Goal: Communication & Community: Answer question/provide support

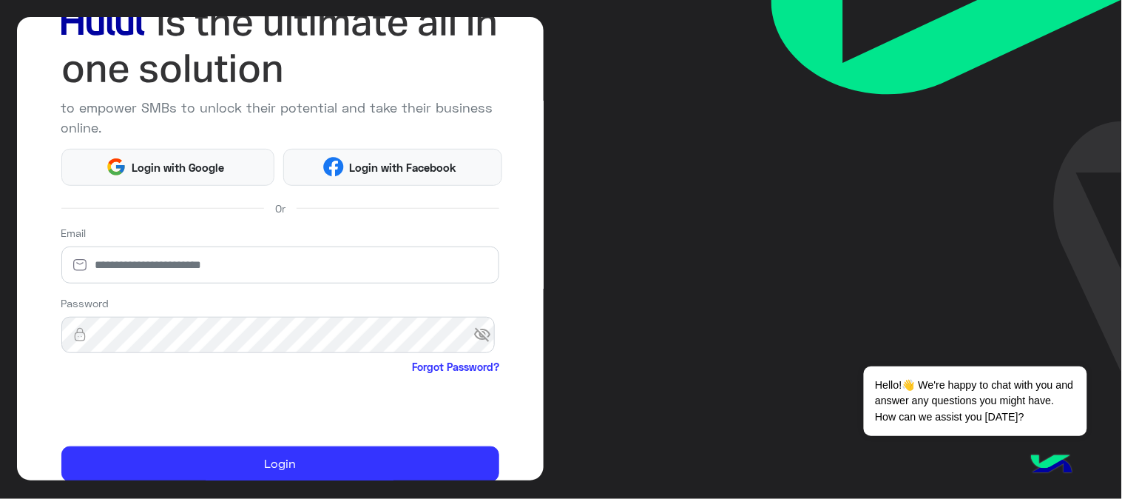
scroll to position [164, 0]
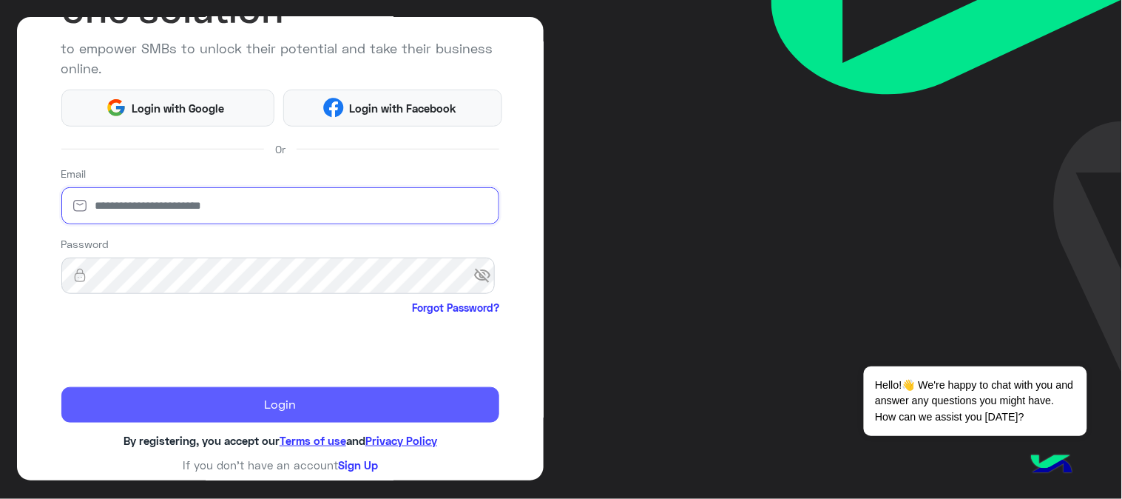
type input "**********"
click at [146, 400] on button "Login" at bounding box center [280, 405] width 439 height 36
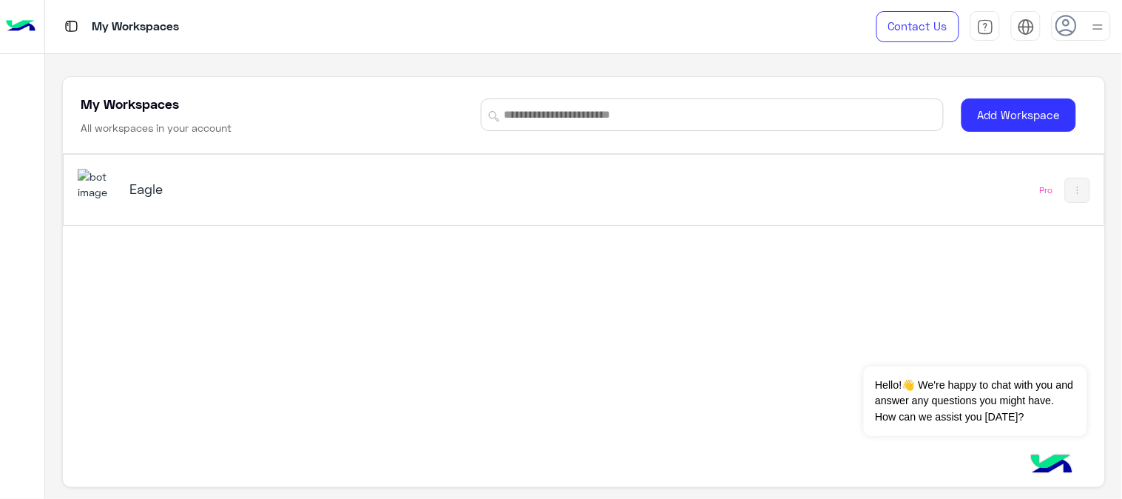
click at [141, 207] on div "Eagle" at bounding box center [381, 190] width 607 height 43
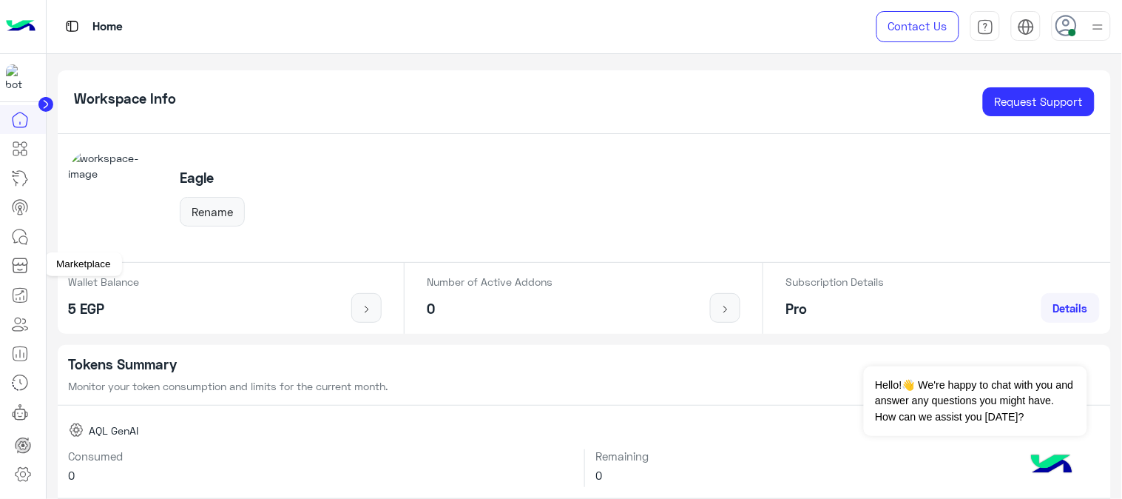
click at [22, 244] on link at bounding box center [20, 237] width 40 height 30
click at [19, 236] on icon at bounding box center [23, 240] width 8 height 8
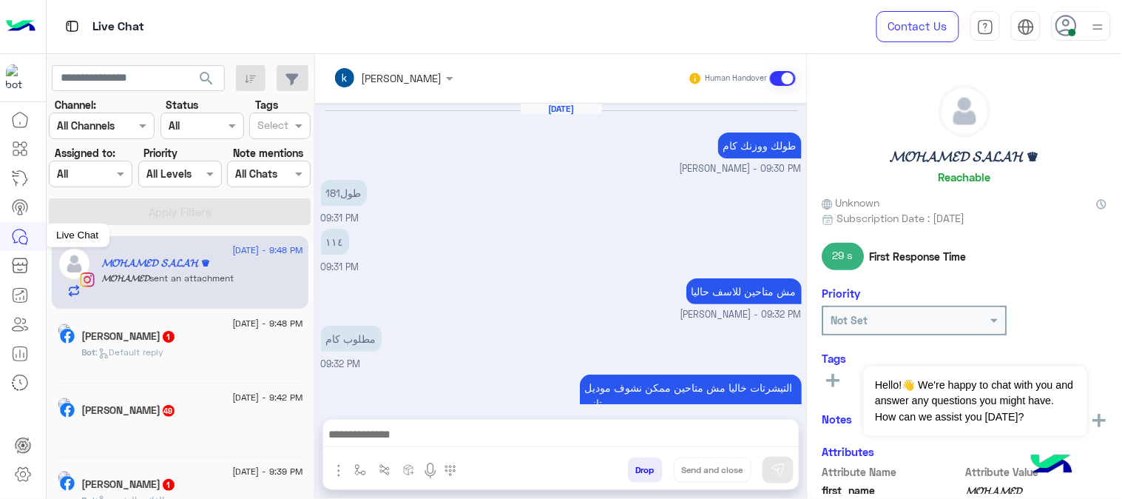
scroll to position [546, 0]
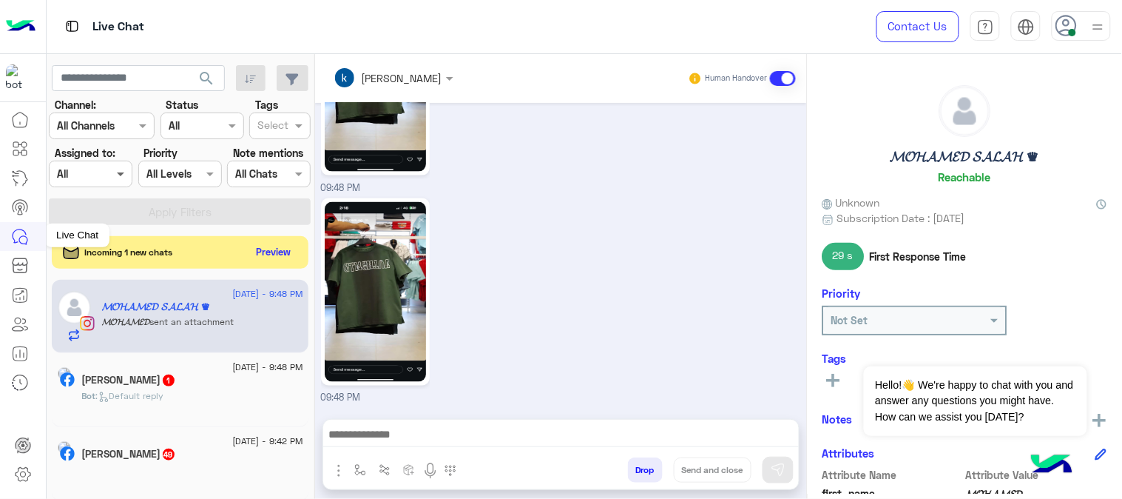
click at [114, 172] on span at bounding box center [122, 174] width 18 height 16
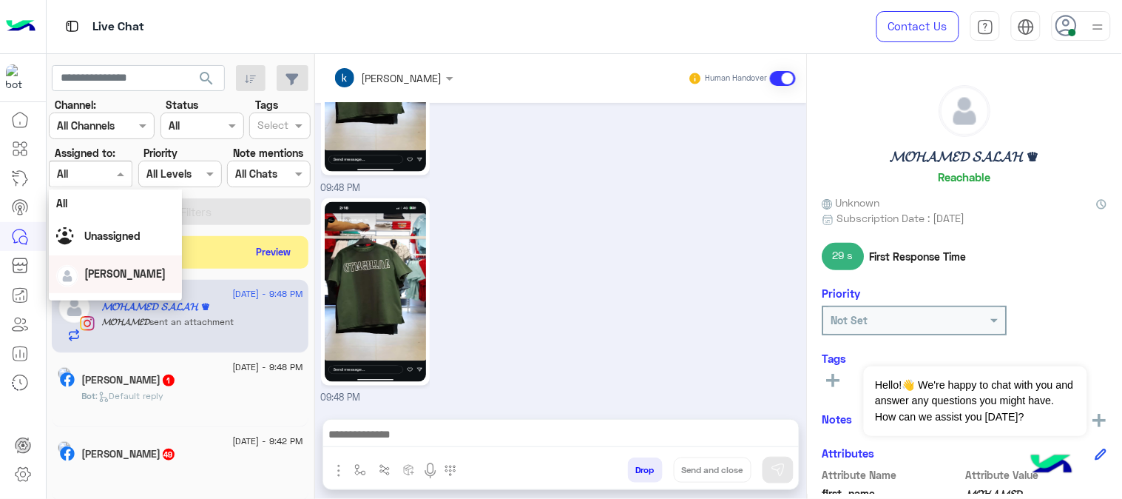
click at [135, 280] on div "[PERSON_NAME]" at bounding box center [124, 274] width 81 height 16
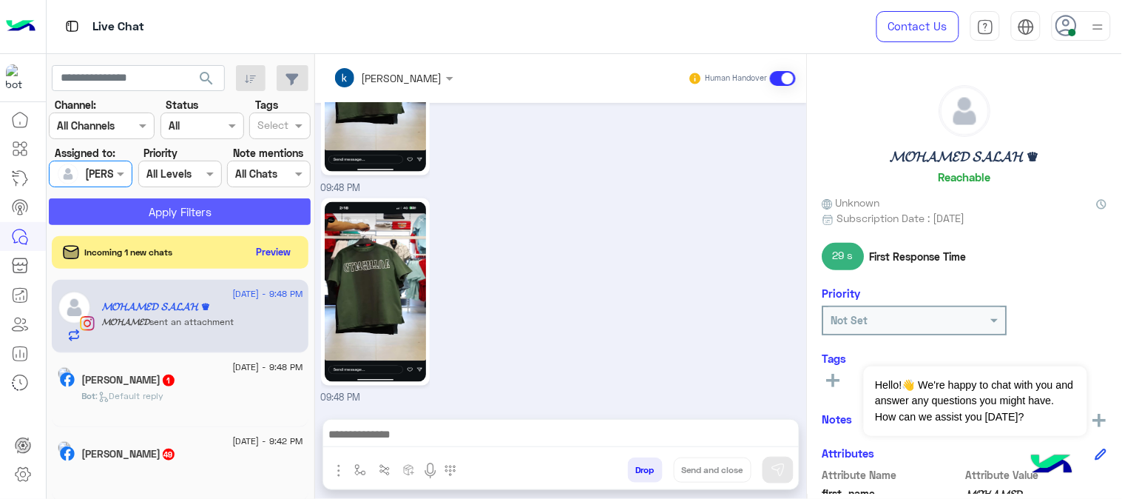
click at [212, 212] on button "Apply Filters" at bounding box center [180, 211] width 262 height 27
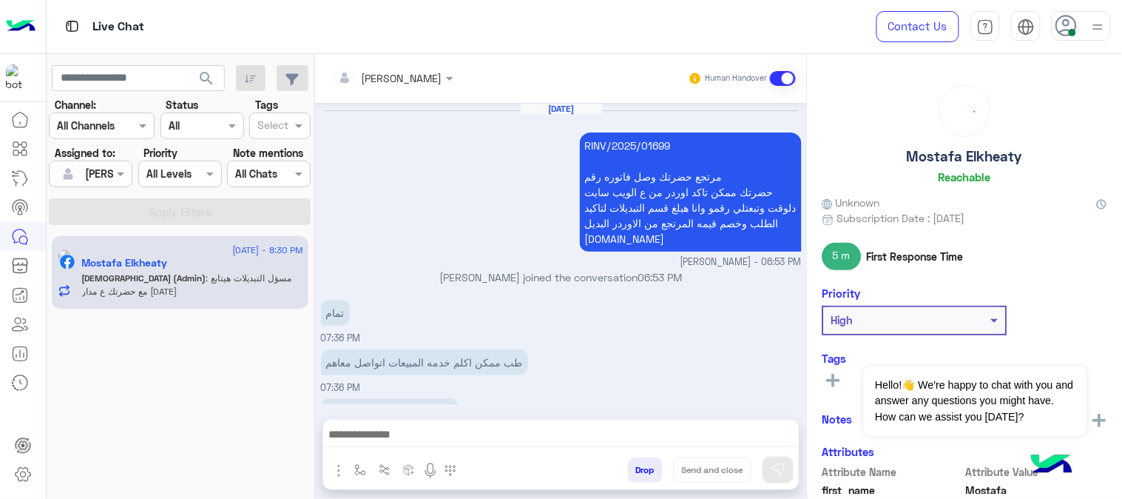
scroll to position [290, 0]
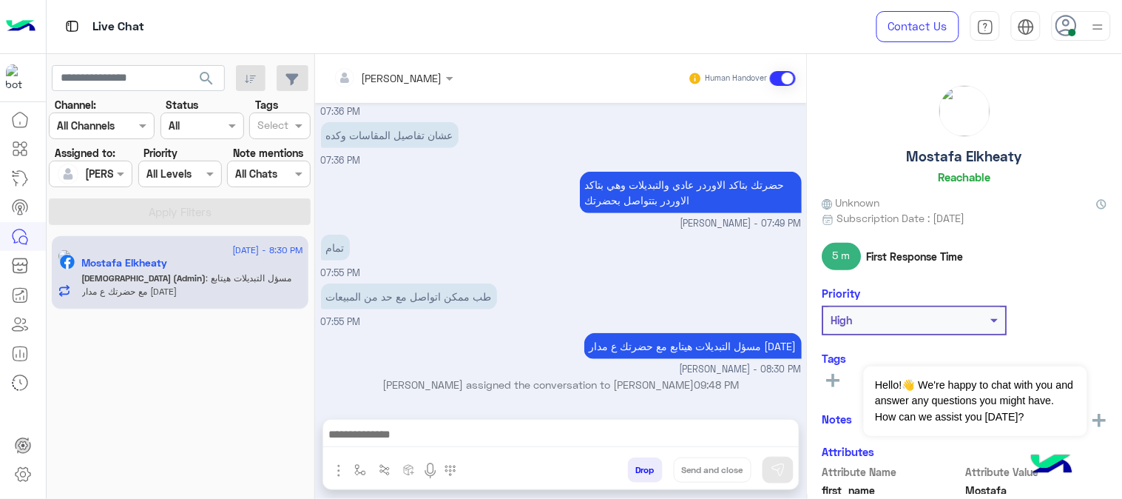
click at [231, 274] on span ": مسؤل التبديلات هيتابع مع حضرتك ع مدار [DATE]" at bounding box center [187, 284] width 210 height 24
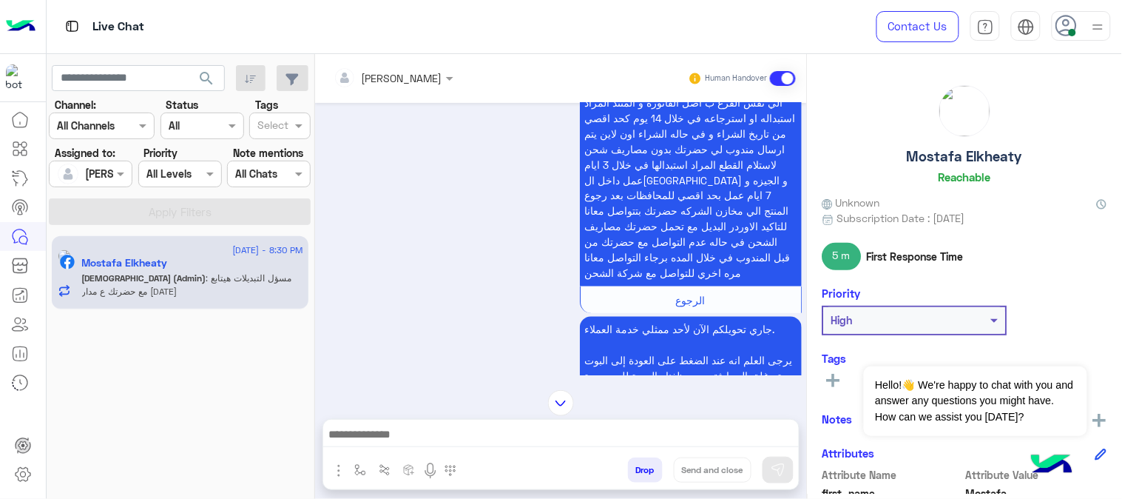
scroll to position [1347, 0]
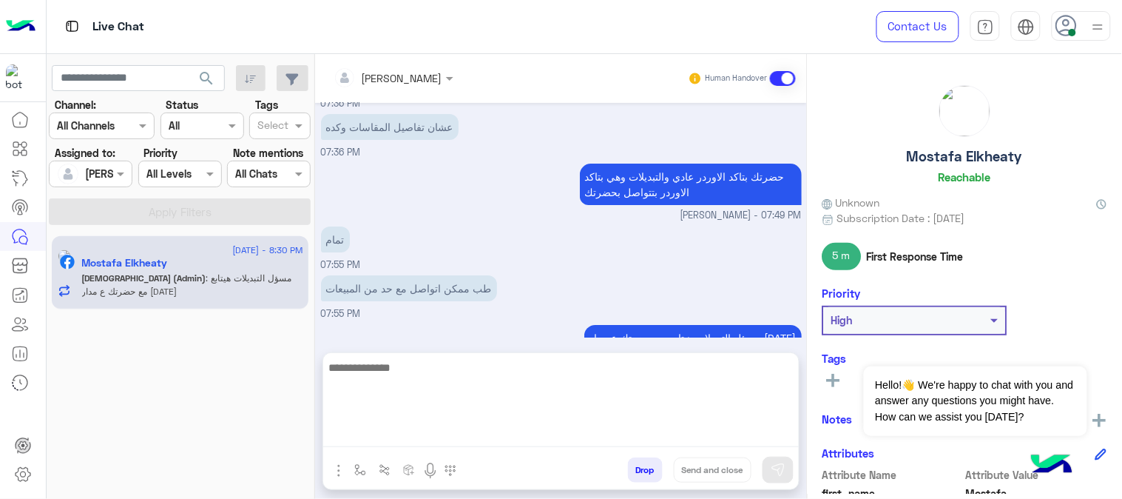
click at [451, 432] on textarea at bounding box center [561, 402] width 476 height 89
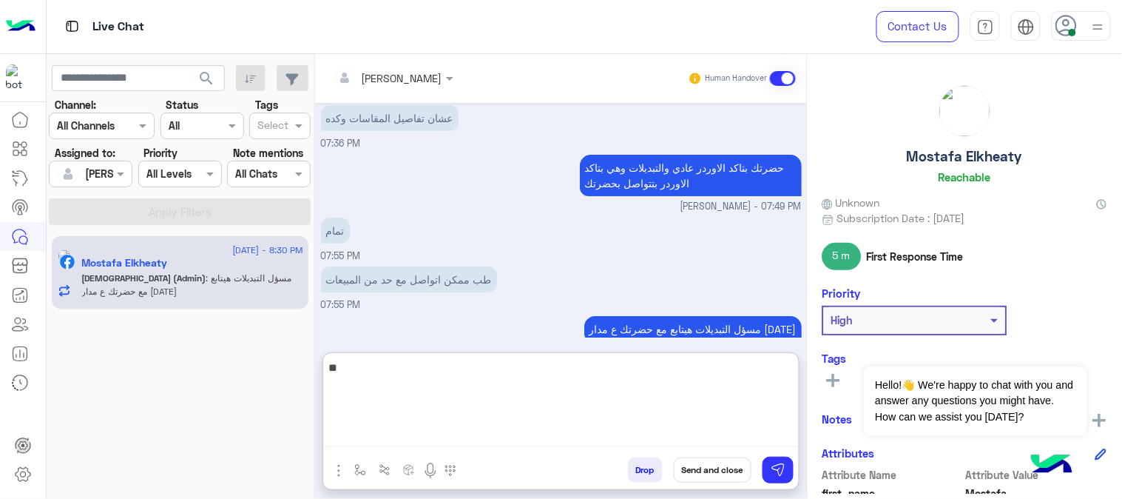
type textarea "*"
type textarea "**********"
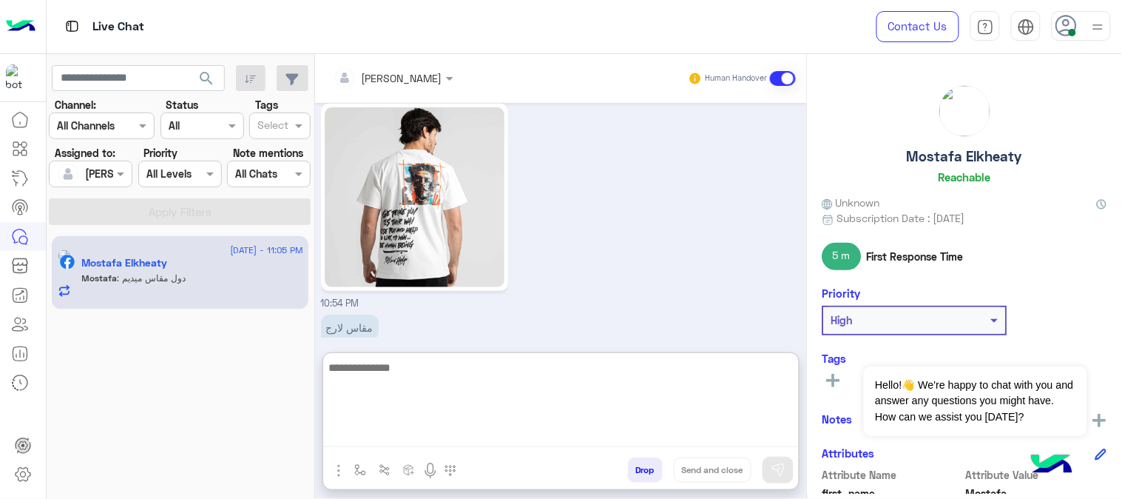
scroll to position [1907, 0]
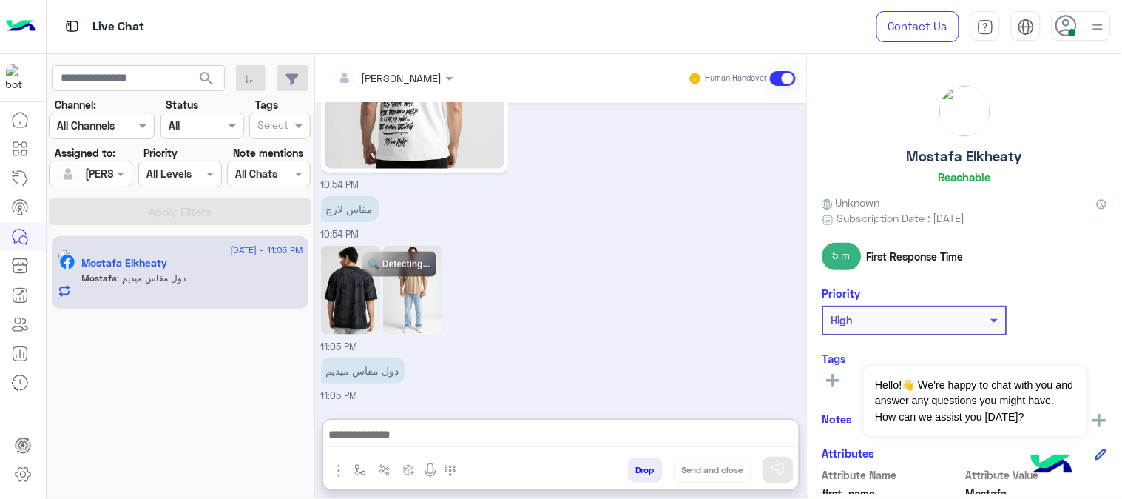
click at [429, 186] on div "[DATE] عميلنا [PERSON_NAME] اهلا بيك في [GEOGRAPHIC_DATA]، برجاء الضغط على القا…" at bounding box center [561, 253] width 492 height 301
click at [425, 275] on img at bounding box center [412, 290] width 59 height 89
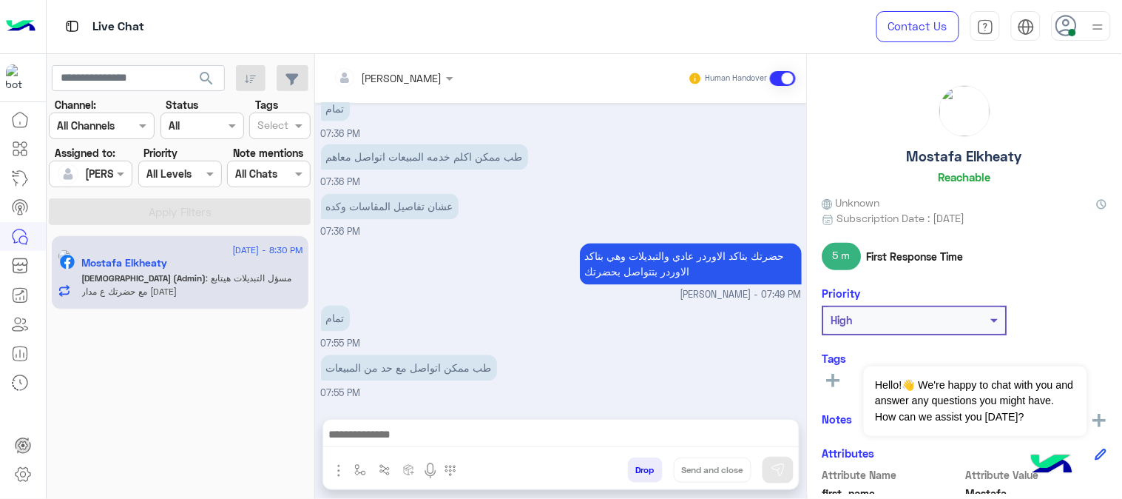
scroll to position [771, 0]
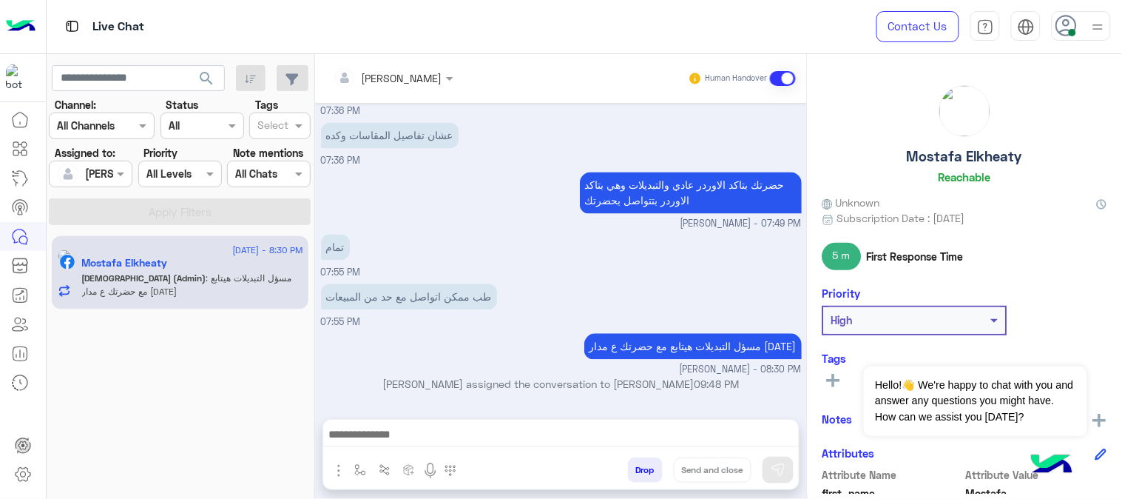
click at [232, 287] on p "Mohamed (Admin) : مسؤل التبديلات هيتابع مع حضرتك ع مدار اليوم" at bounding box center [192, 284] width 221 height 27
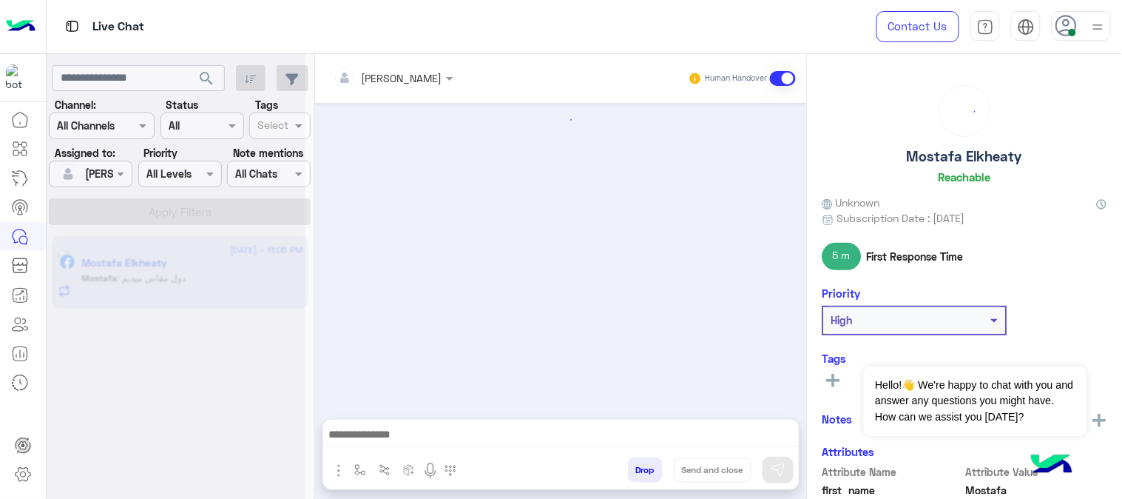
scroll to position [392, 0]
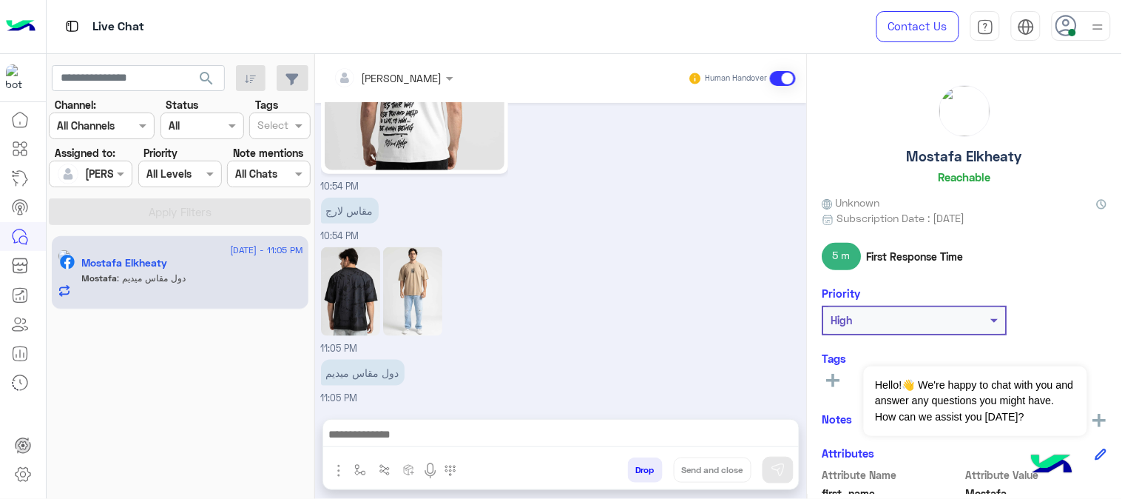
click at [209, 275] on div "Mostafa : دول مقاس ميديم" at bounding box center [192, 284] width 221 height 26
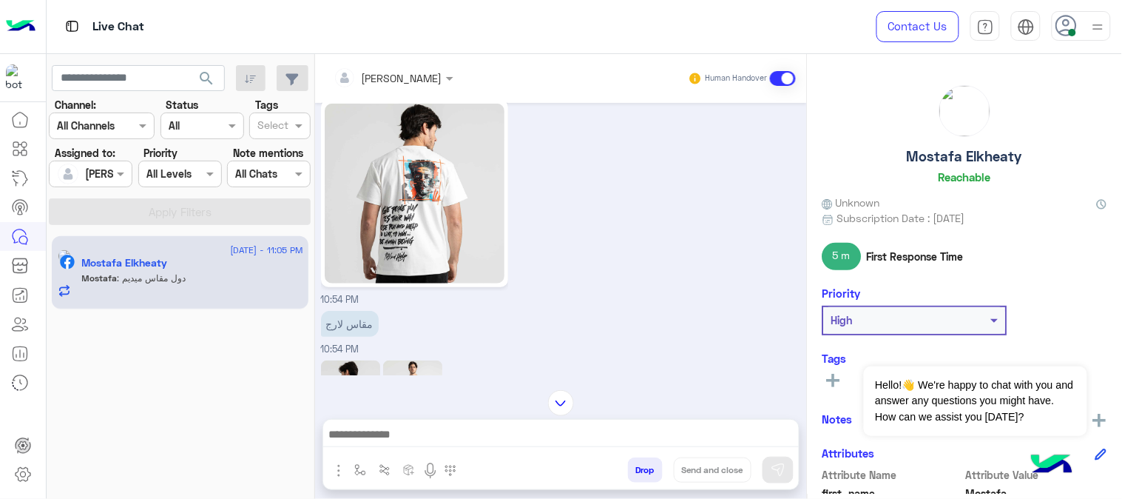
scroll to position [268, 0]
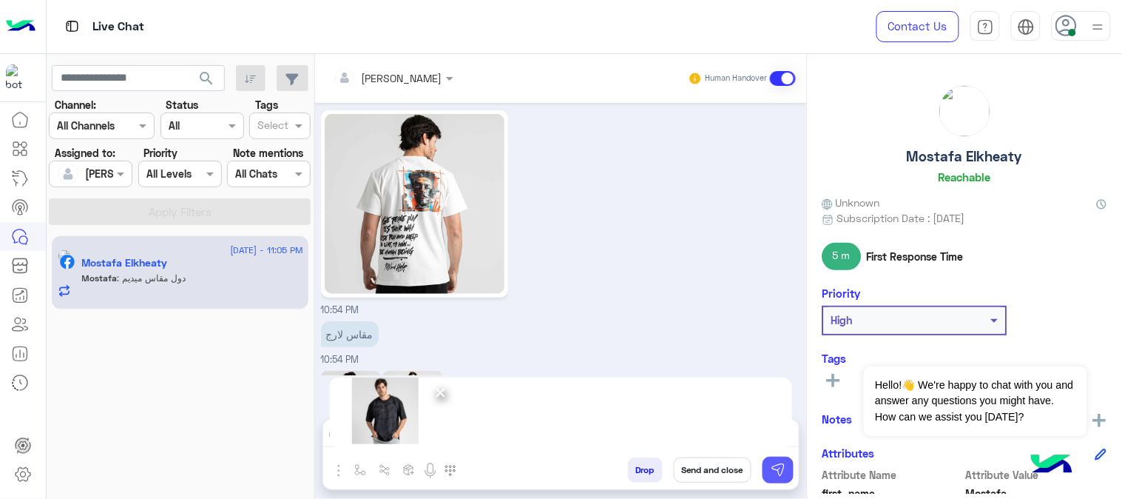
click at [786, 476] on button at bounding box center [778, 469] width 31 height 27
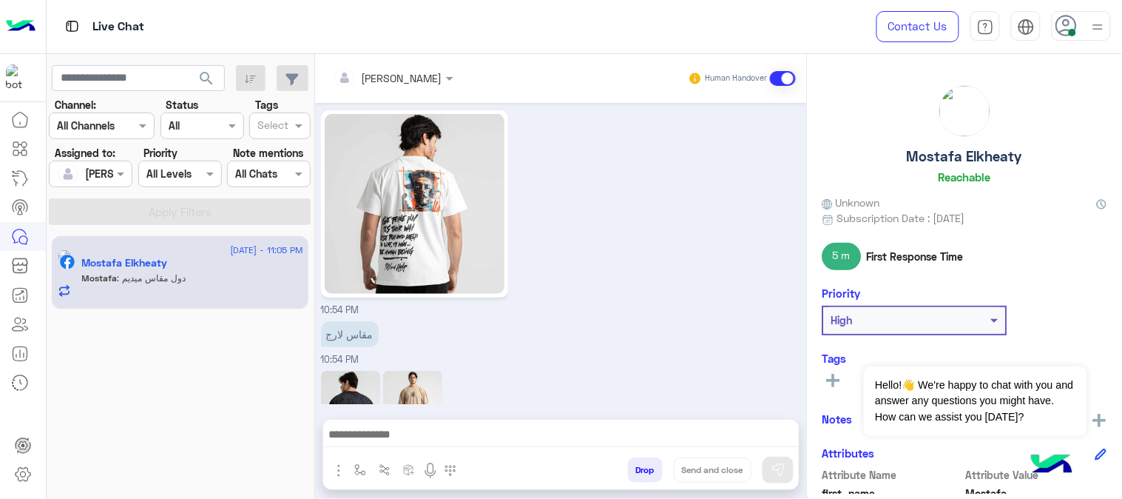
scroll to position [392, 0]
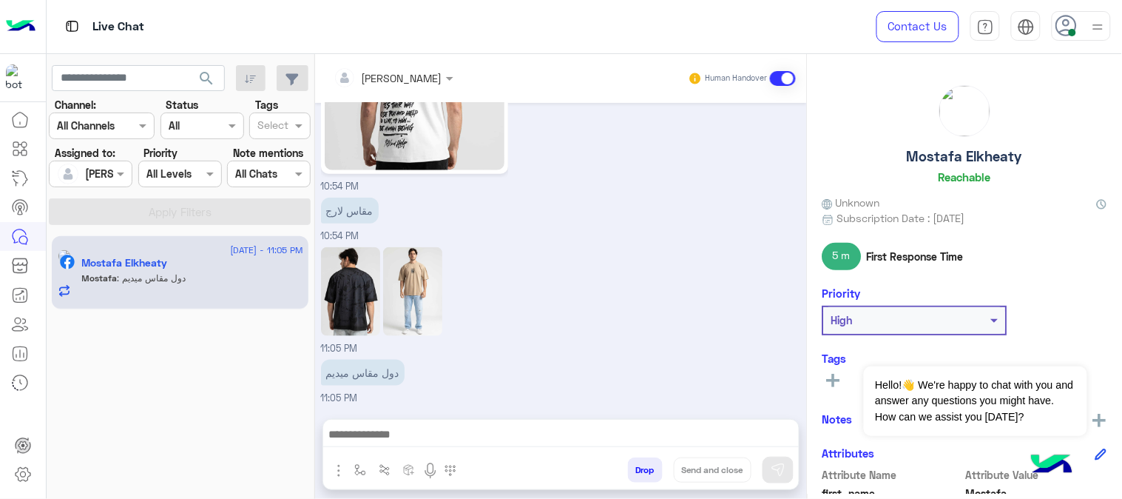
click at [501, 423] on div at bounding box center [561, 437] width 476 height 37
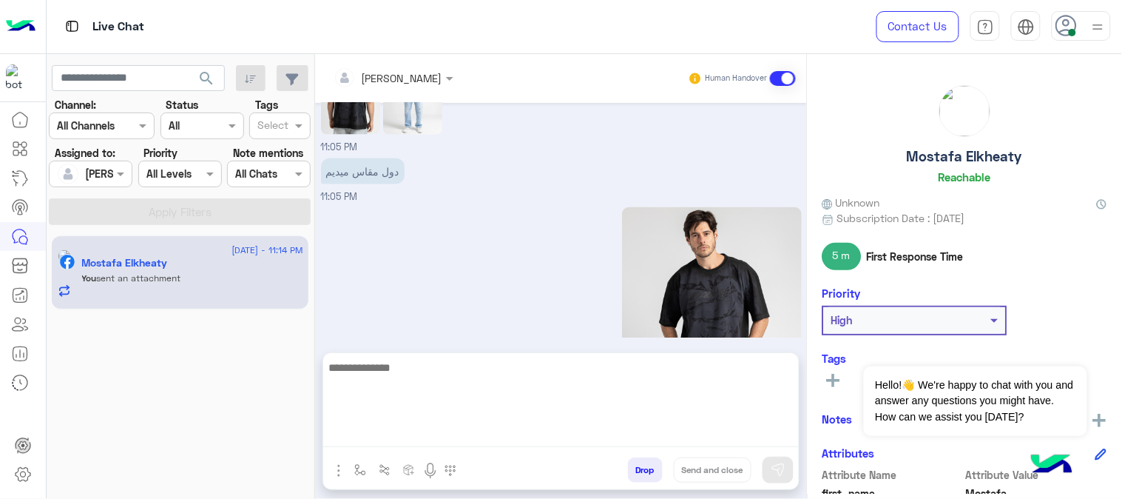
click at [479, 435] on textarea at bounding box center [561, 402] width 476 height 89
type textarea "*"
type textarea "**********"
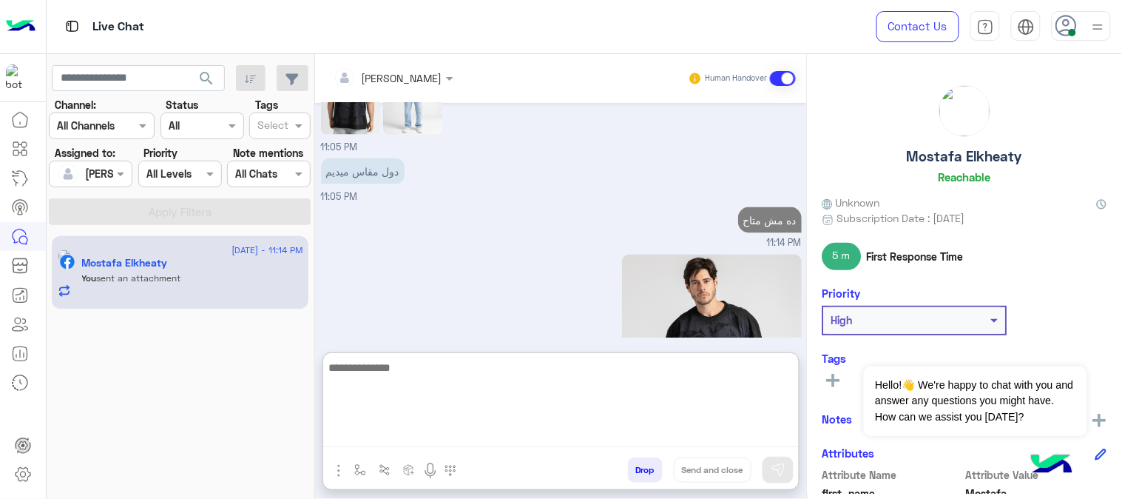
scroll to position [706, 0]
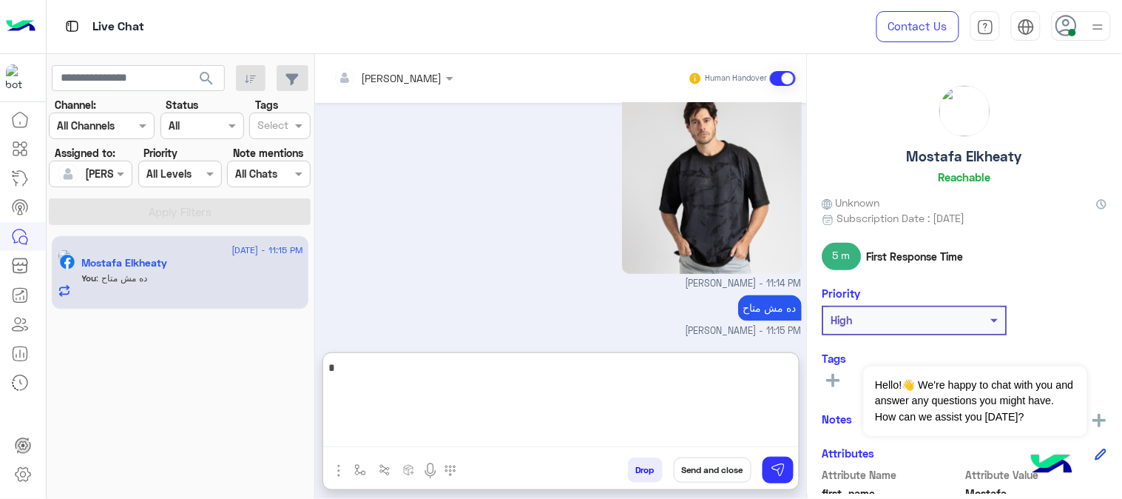
type textarea "**"
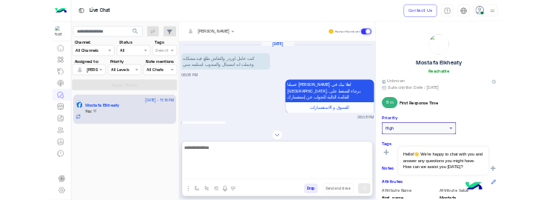
scroll to position [1044, 0]
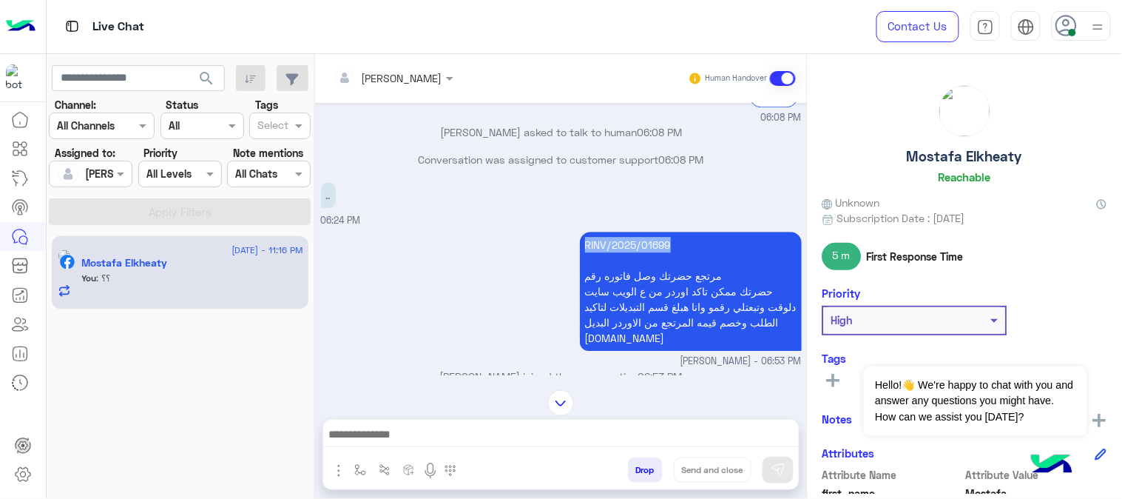
drag, startPoint x: 582, startPoint y: 223, endPoint x: 678, endPoint y: 222, distance: 96.2
click at [678, 232] on p "RINV/2025/01699 مرتجع حضرتك وصل فاتوره رقم حضرتك ممكن تاكد اوردر من ع الويب ساي…" at bounding box center [691, 291] width 222 height 119
copy p "RINV/2025/01699"
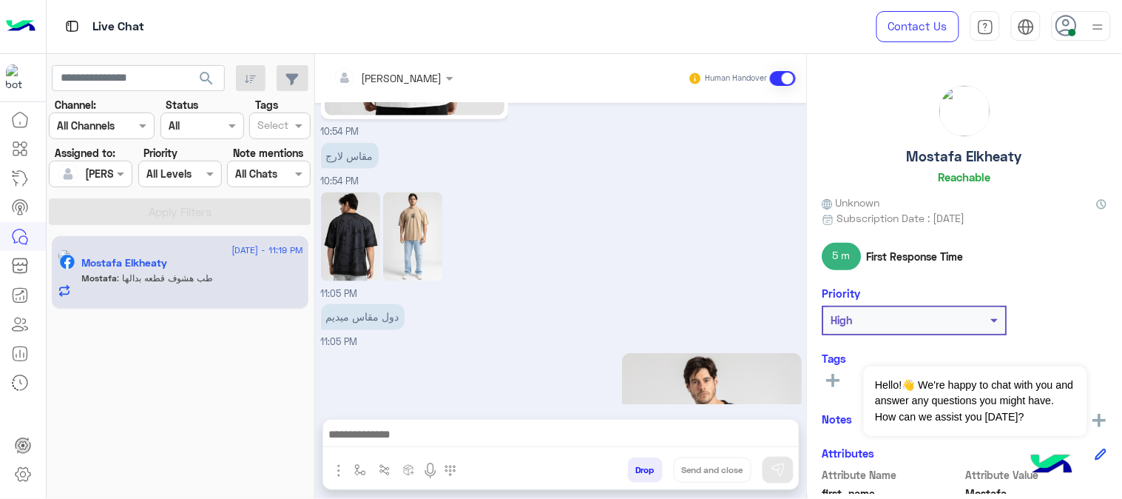
scroll to position [2256, 0]
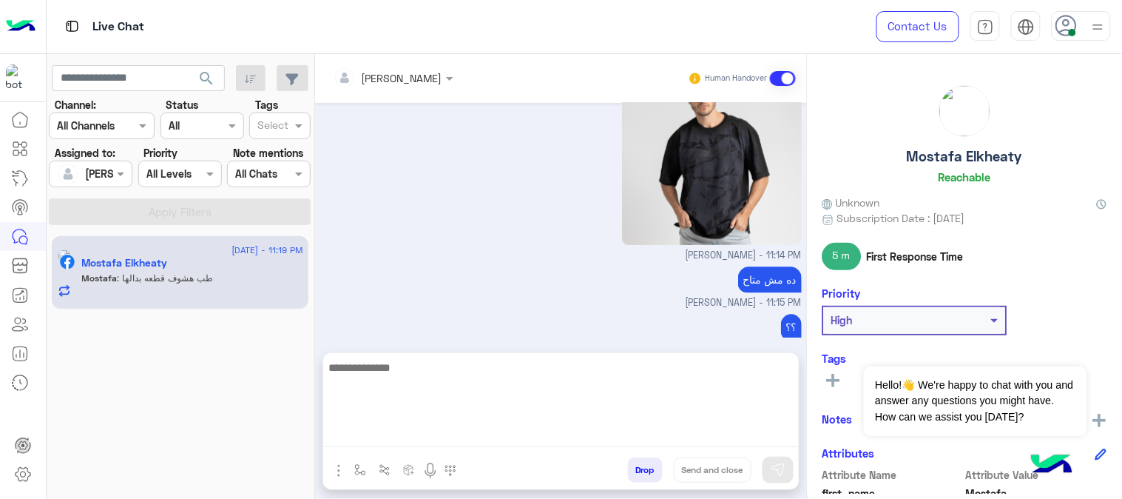
click at [433, 435] on textarea at bounding box center [561, 402] width 476 height 89
type textarea "*"
type textarea "********"
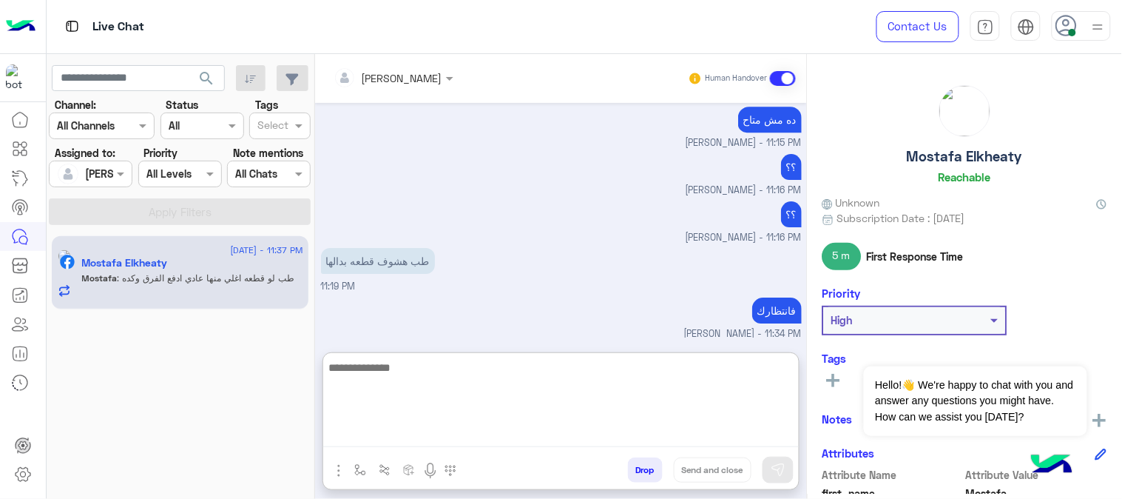
scroll to position [2713, 0]
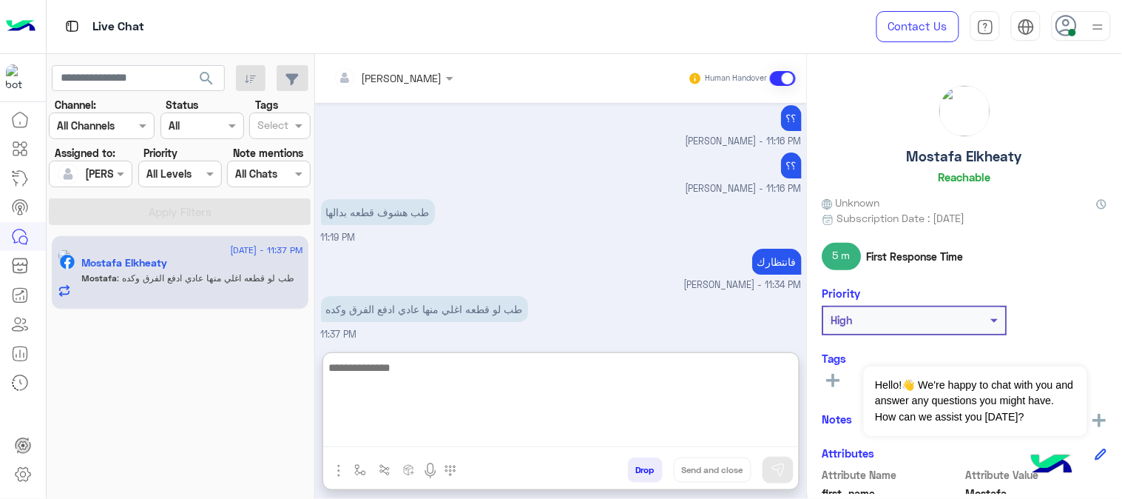
click at [452, 377] on textarea at bounding box center [561, 402] width 476 height 89
type textarea "**********"
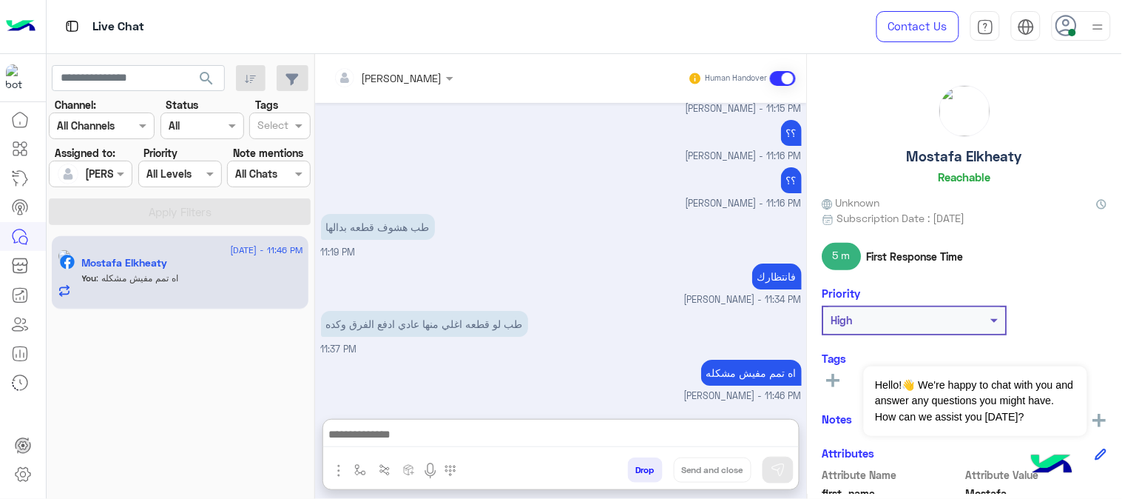
click at [522, 419] on div at bounding box center [561, 437] width 476 height 37
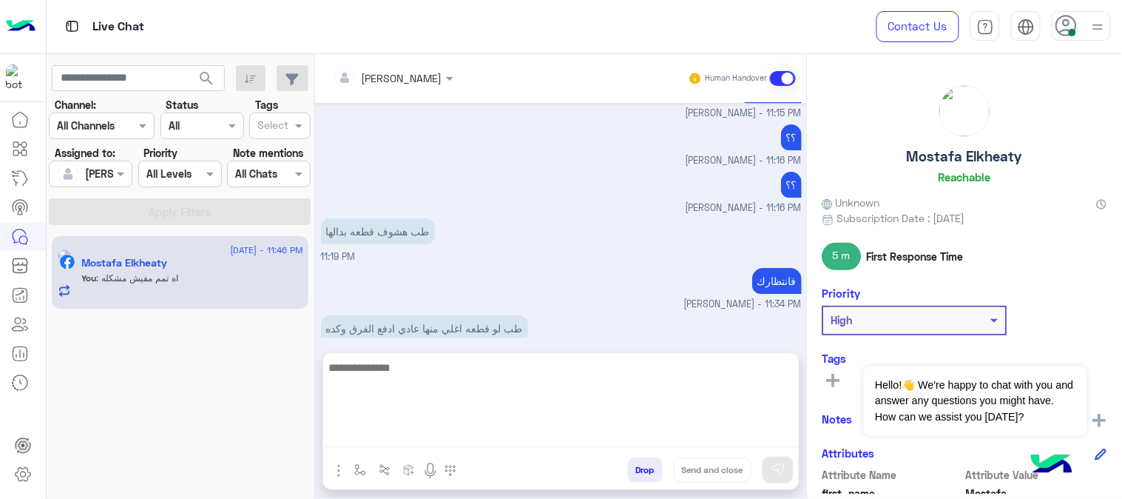
click at [470, 430] on textarea at bounding box center [561, 402] width 476 height 89
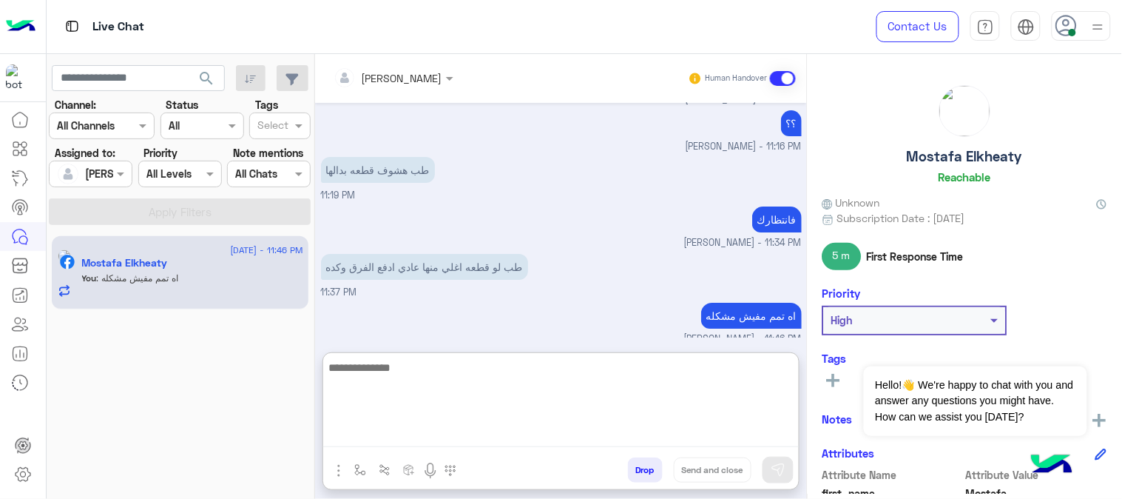
scroll to position [2760, 0]
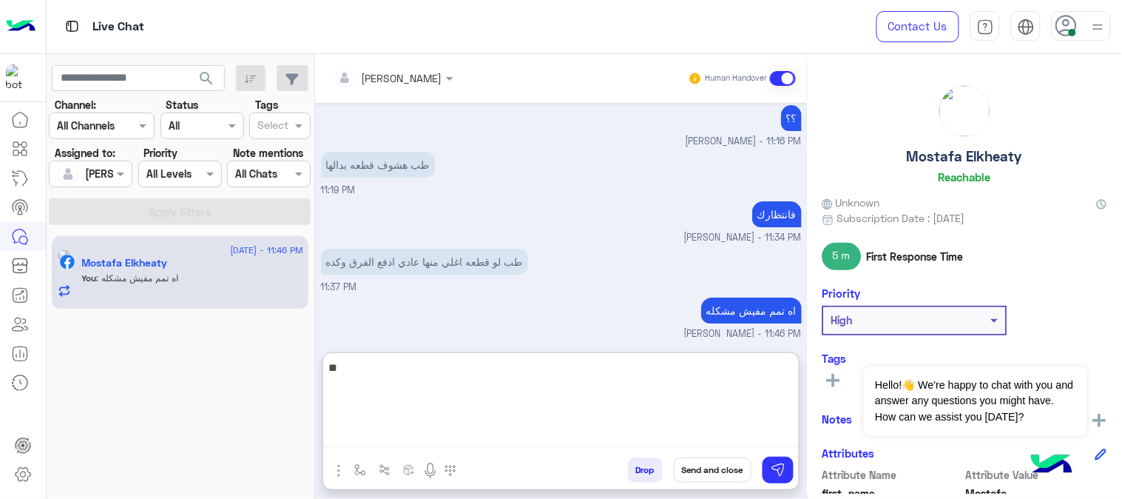
type textarea "*"
type textarea "**********"
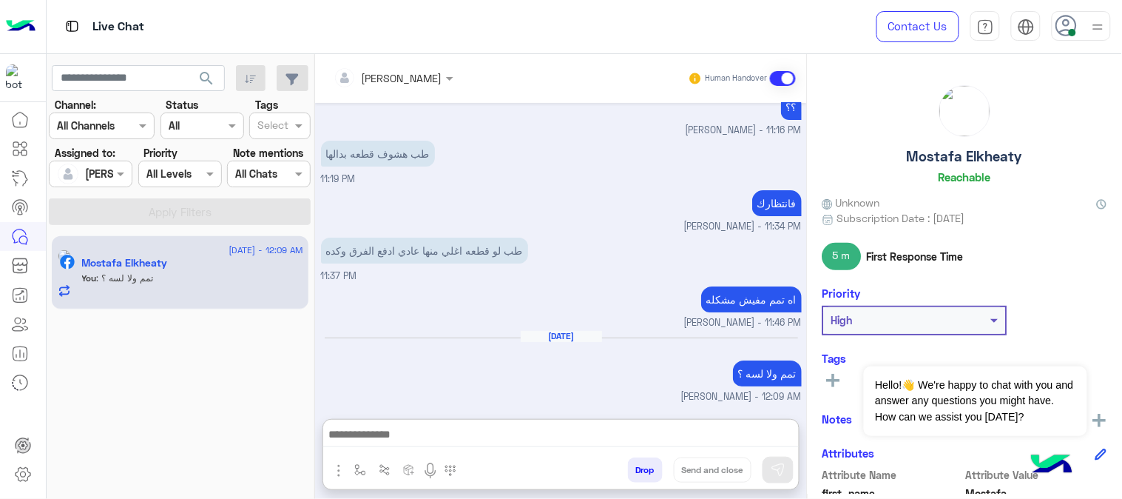
click at [74, 25] on img at bounding box center [72, 26] width 18 height 18
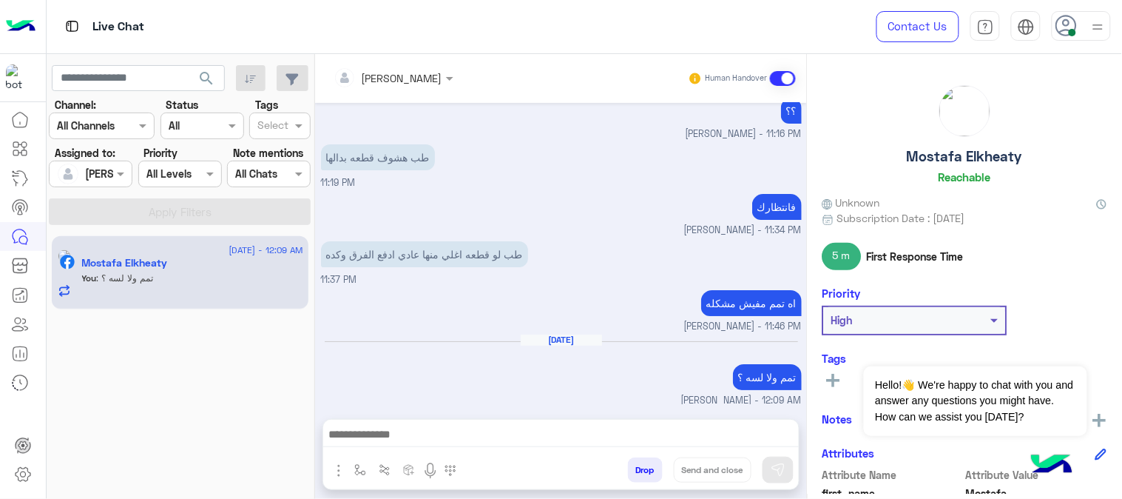
click at [74, 25] on img at bounding box center [72, 26] width 18 height 18
click at [19, 30] on img at bounding box center [21, 26] width 30 height 31
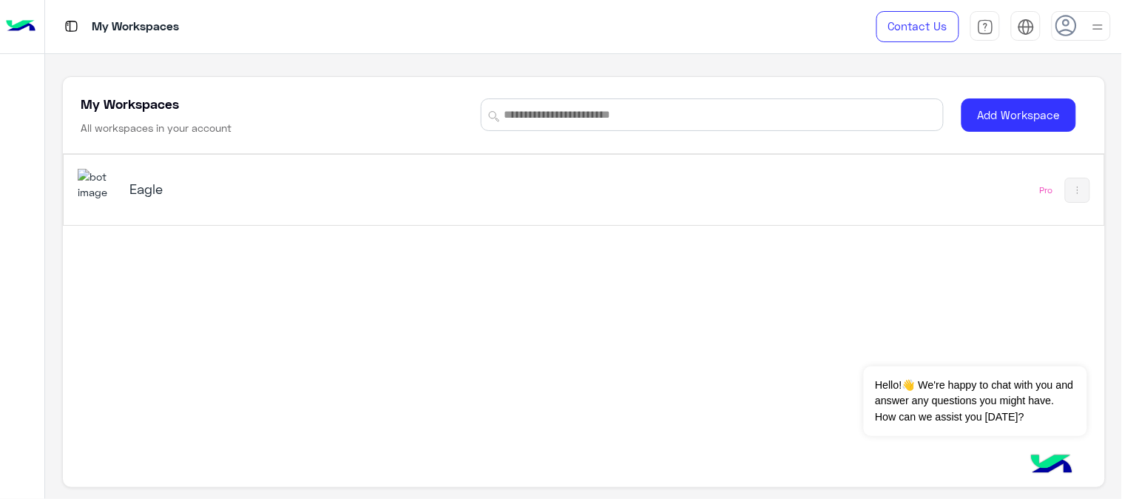
click at [141, 195] on h5 "Eagle" at bounding box center [311, 189] width 365 height 18
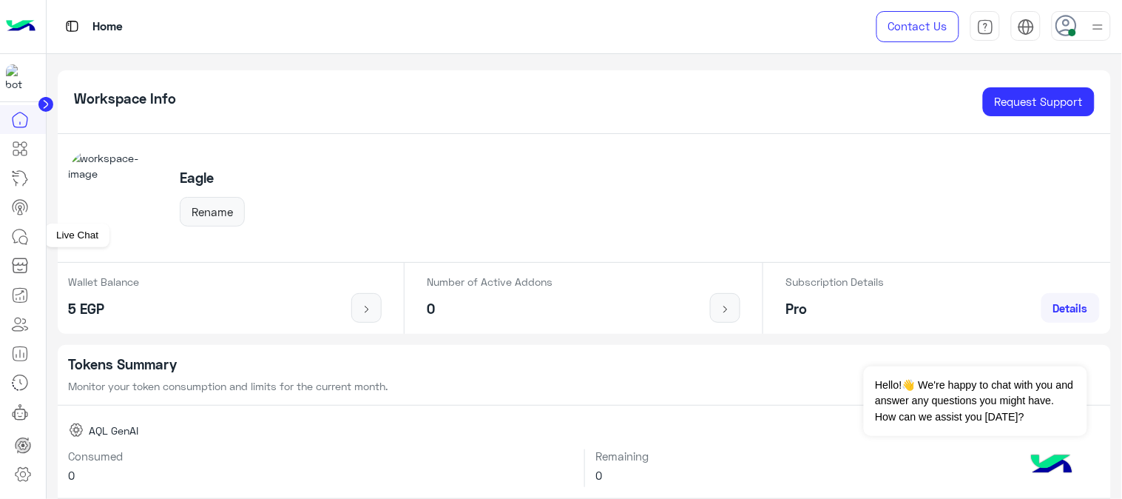
click at [28, 239] on icon at bounding box center [20, 237] width 18 height 18
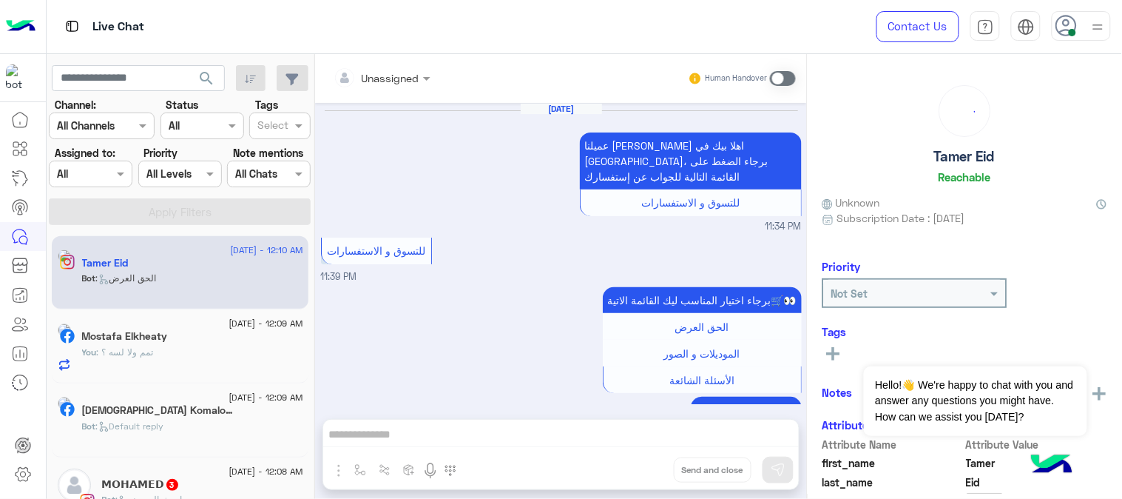
scroll to position [806, 0]
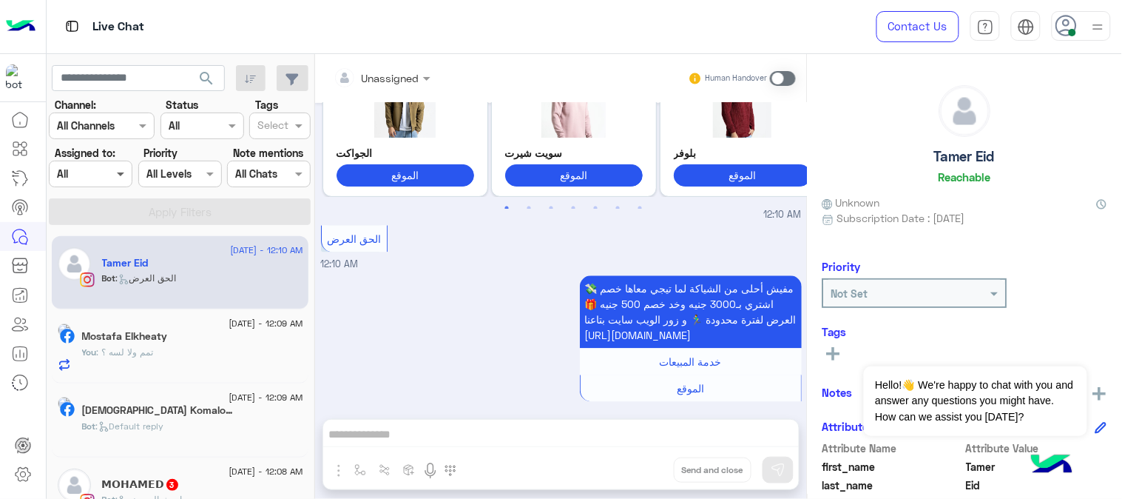
click at [115, 168] on span at bounding box center [122, 174] width 18 height 16
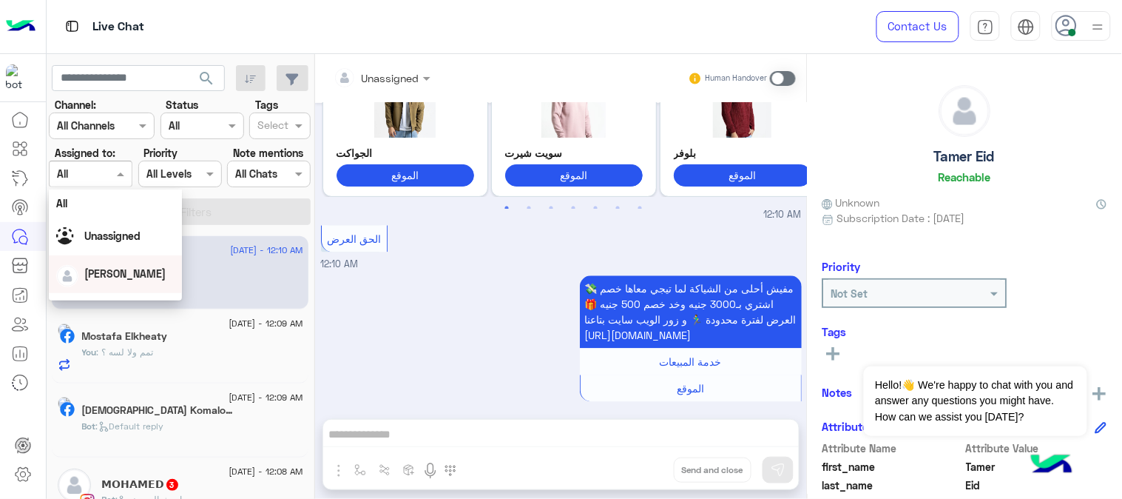
click at [152, 261] on div "[PERSON_NAME]" at bounding box center [115, 274] width 118 height 26
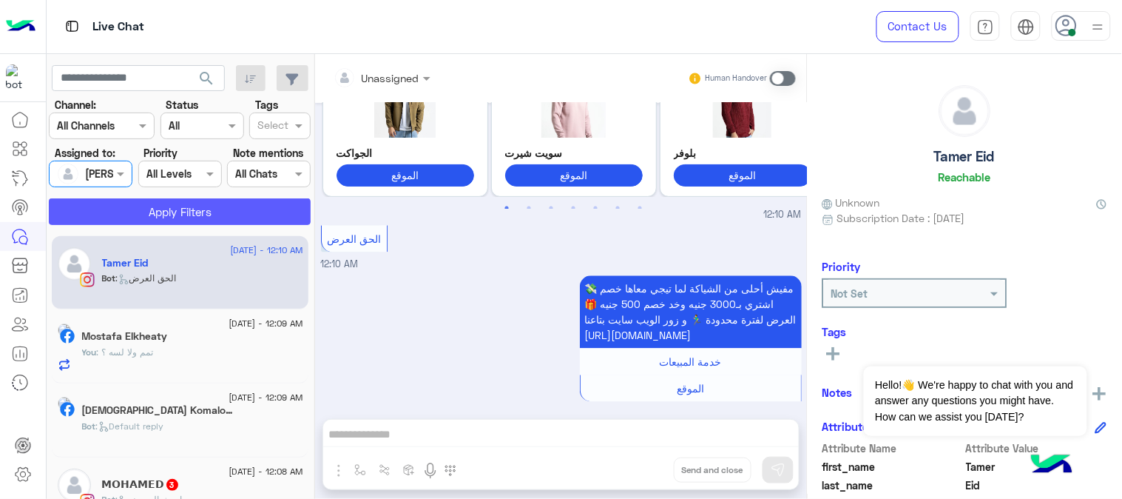
click at [183, 207] on button "Apply Filters" at bounding box center [180, 211] width 262 height 27
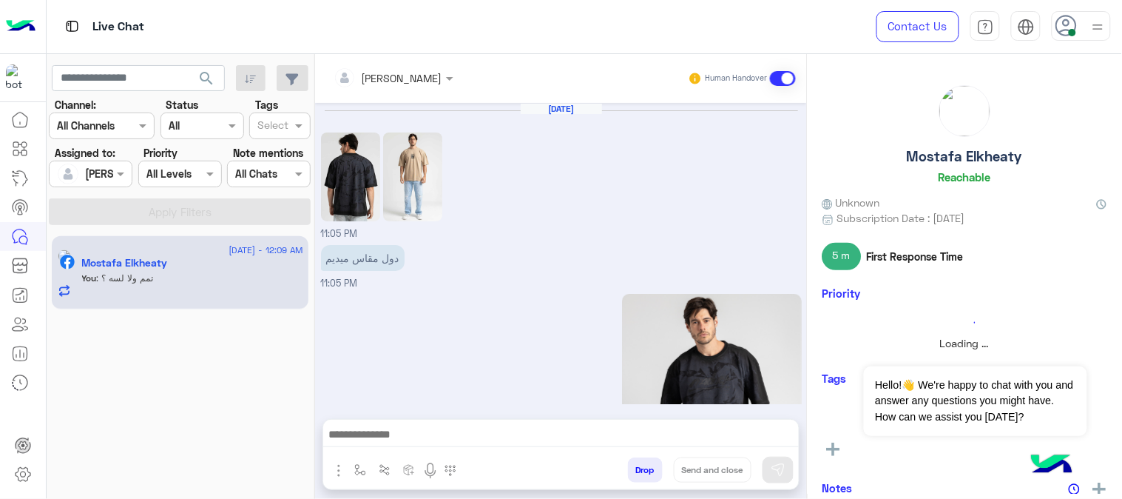
scroll to position [447, 0]
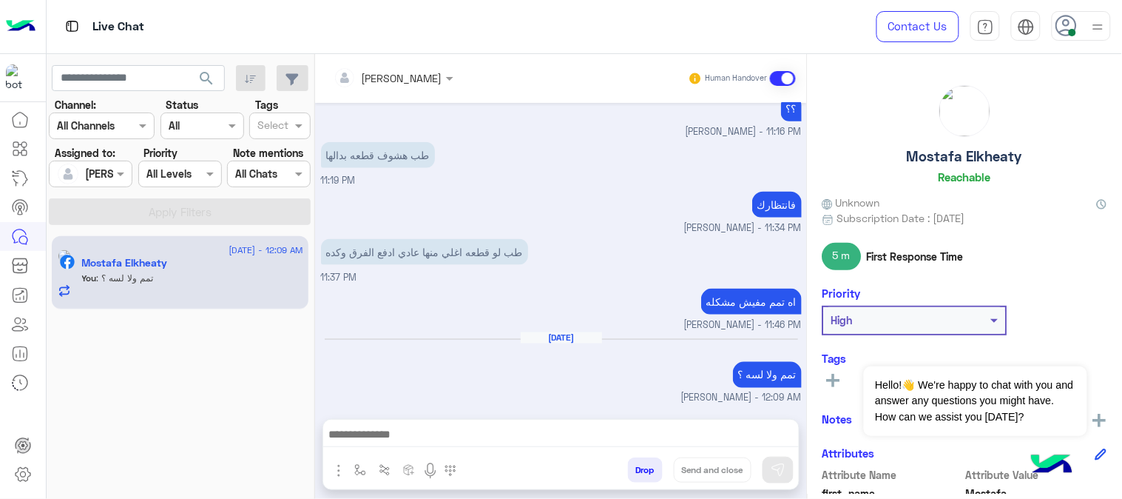
click at [232, 271] on div "You : تمم ولا لسه ؟" at bounding box center [192, 284] width 221 height 26
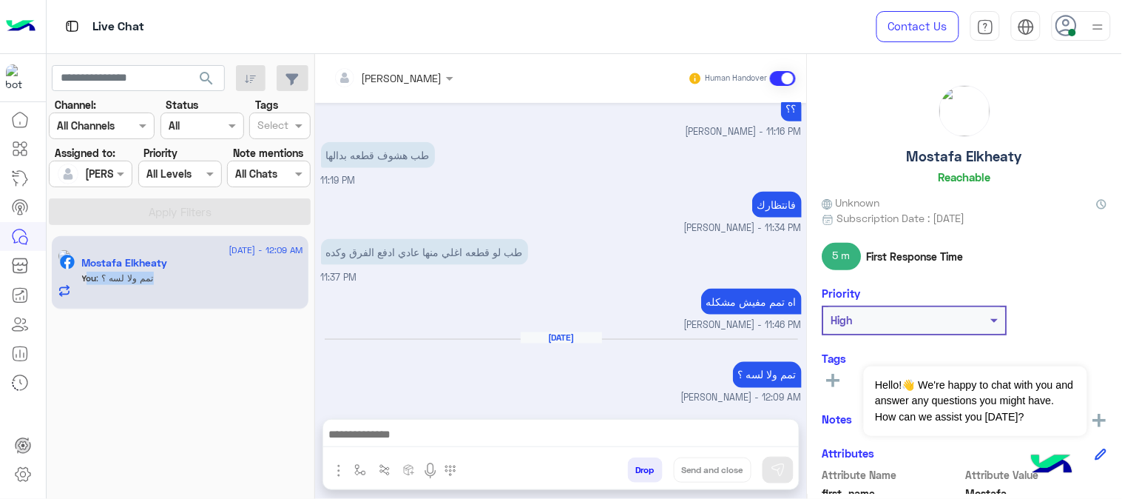
click at [232, 271] on div "You : تمم ولا لسه ؟" at bounding box center [192, 284] width 221 height 26
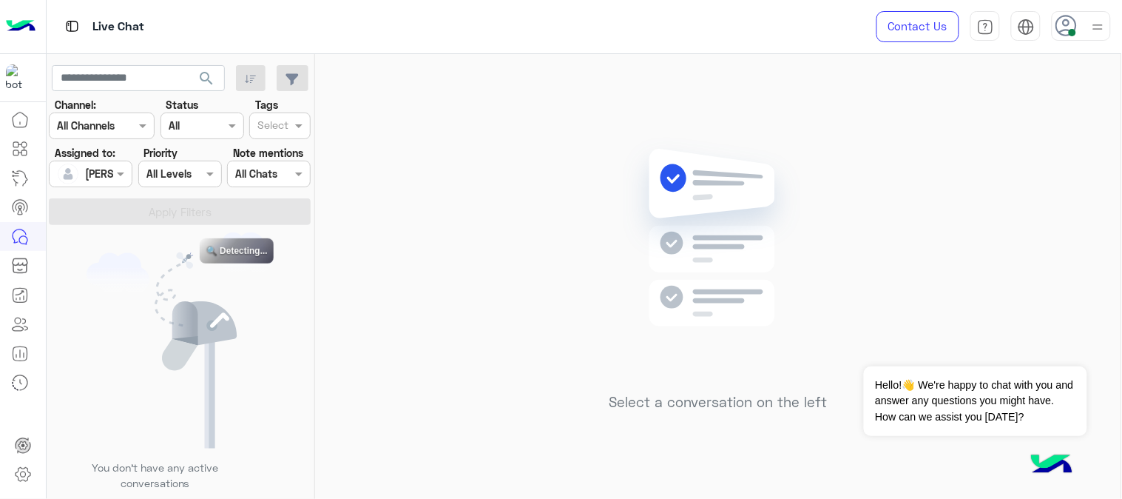
click at [141, 334] on img at bounding box center [180, 340] width 186 height 216
click at [101, 183] on div "[PERSON_NAME]" at bounding box center [85, 174] width 56 height 30
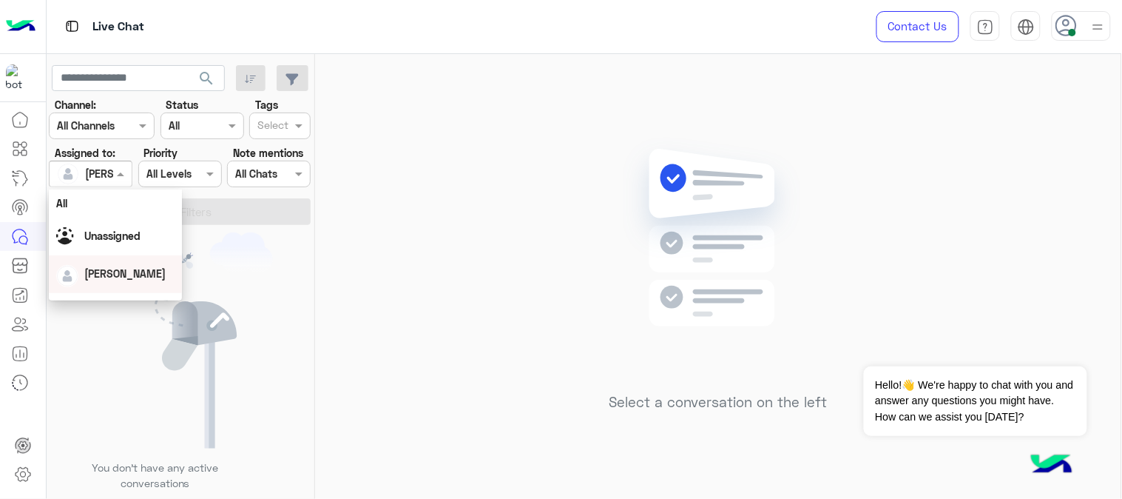
click at [115, 269] on span "[PERSON_NAME]" at bounding box center [124, 273] width 81 height 13
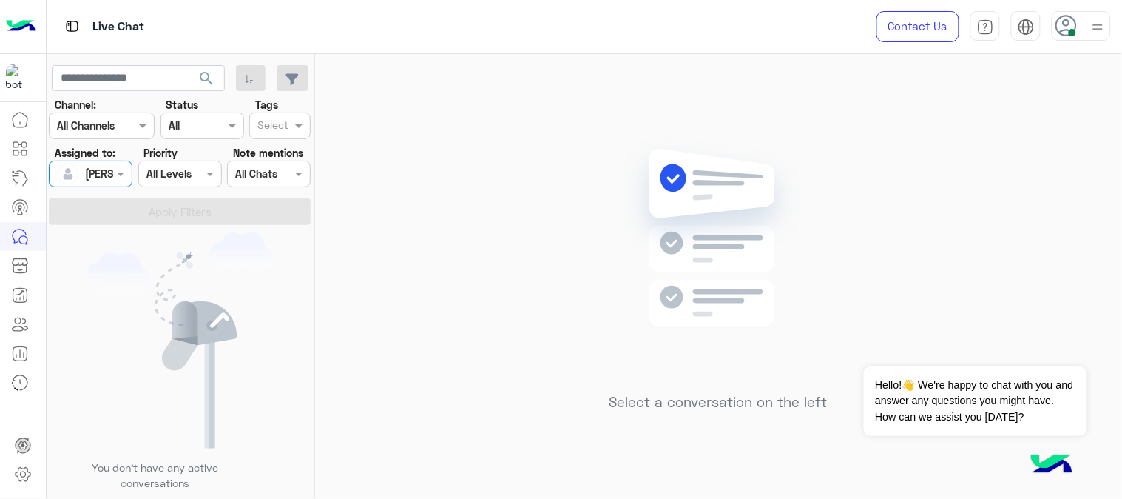
click at [208, 84] on span "search" at bounding box center [206, 79] width 18 height 18
click at [21, 243] on icon at bounding box center [20, 237] width 18 height 18
click at [24, 240] on icon at bounding box center [20, 237] width 18 height 18
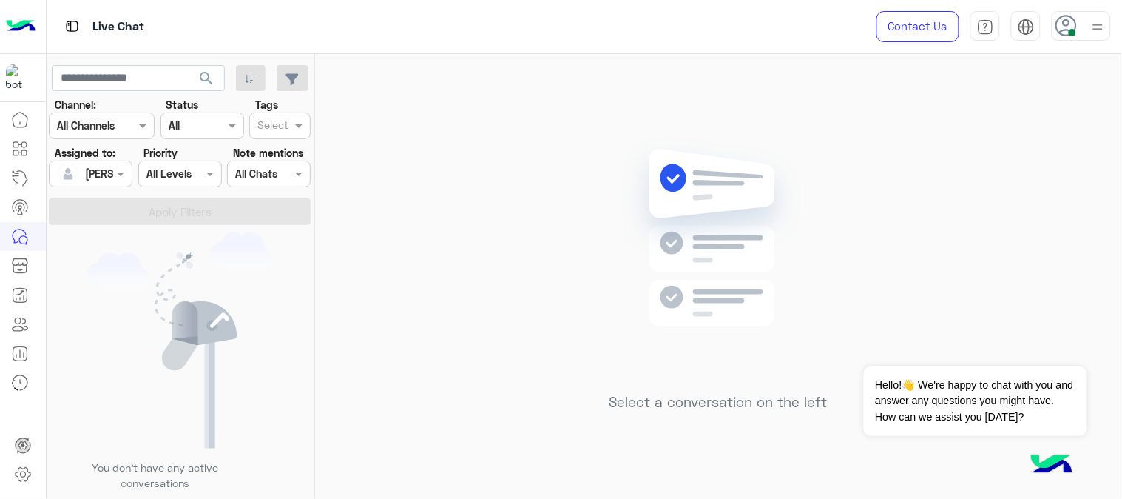
click at [24, 240] on icon at bounding box center [20, 237] width 18 height 18
click at [126, 169] on span at bounding box center [122, 174] width 18 height 16
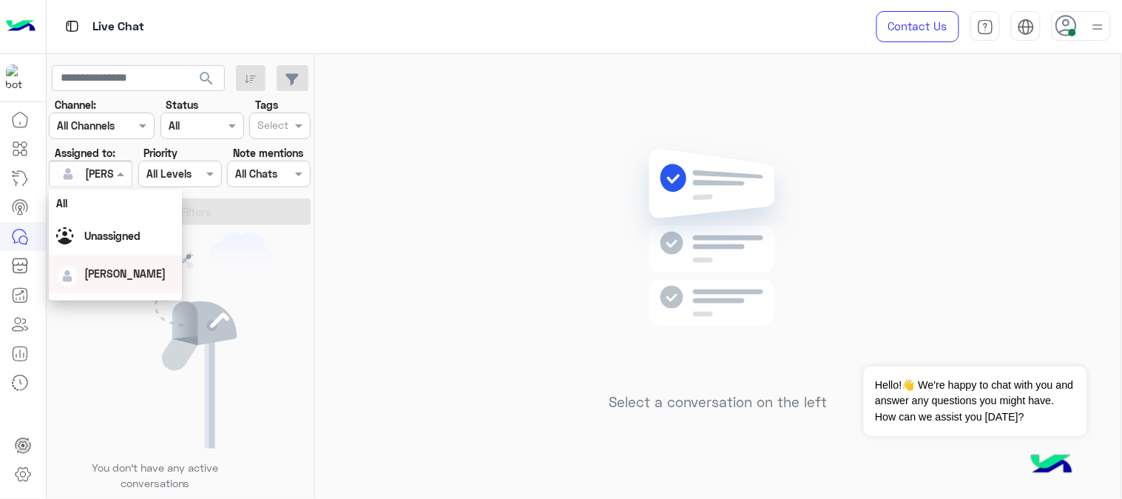
click at [121, 277] on span "[PERSON_NAME]" at bounding box center [124, 273] width 81 height 13
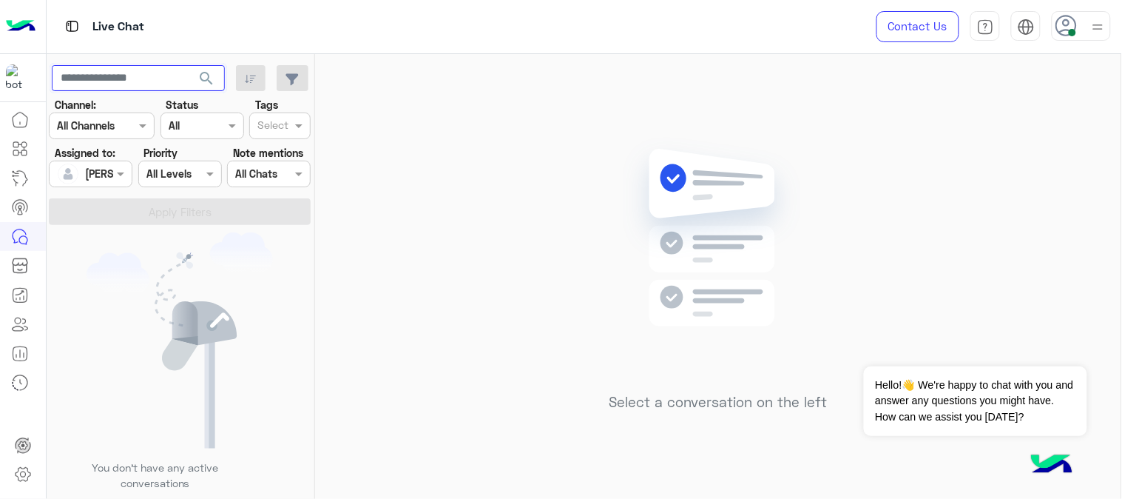
click at [148, 80] on input "text" at bounding box center [138, 78] width 173 height 27
paste input "**********"
type input "**********"
click at [217, 76] on button "search" at bounding box center [207, 81] width 36 height 32
click at [121, 173] on span at bounding box center [122, 174] width 18 height 16
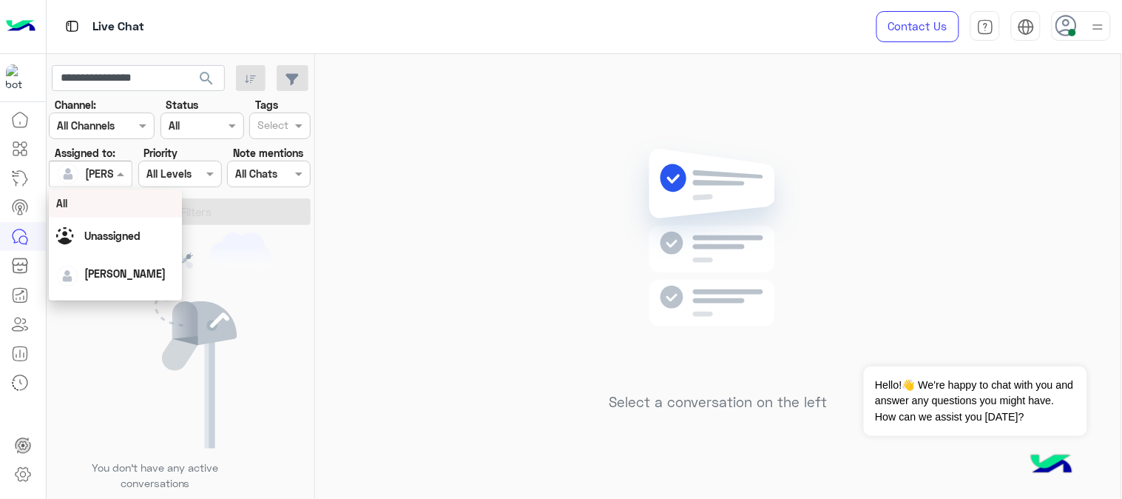
click at [99, 197] on div "All" at bounding box center [115, 203] width 118 height 16
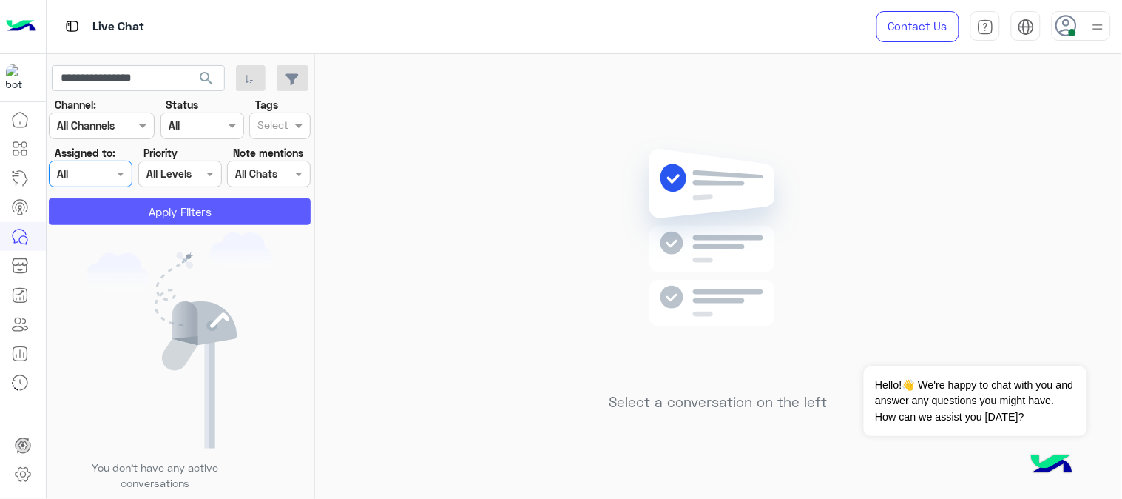
click at [133, 217] on button "Apply Filters" at bounding box center [180, 211] width 262 height 27
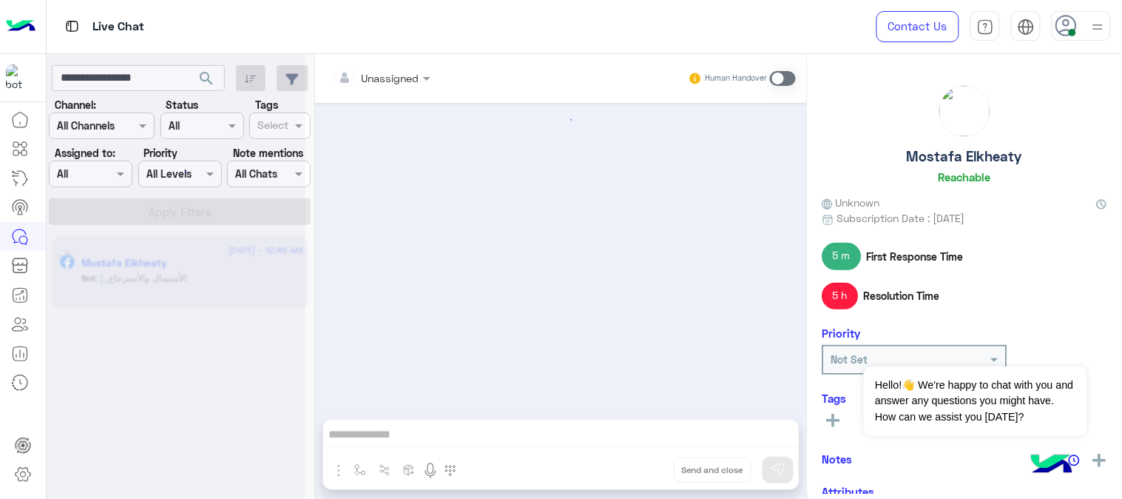
click at [172, 286] on div at bounding box center [176, 255] width 259 height 499
click at [172, 286] on div "Bot : الأستبدال والأسترجاع" at bounding box center [192, 284] width 221 height 26
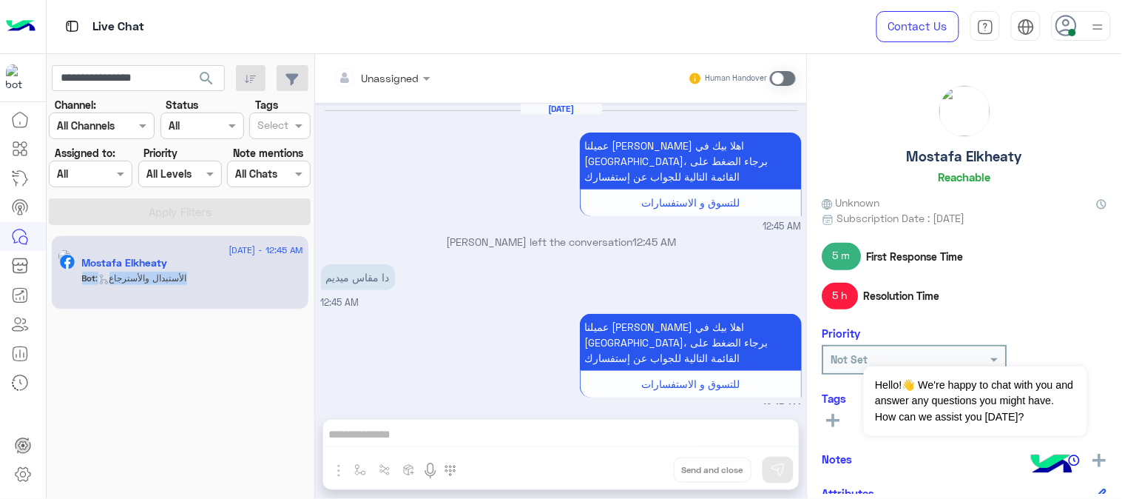
scroll to position [880, 0]
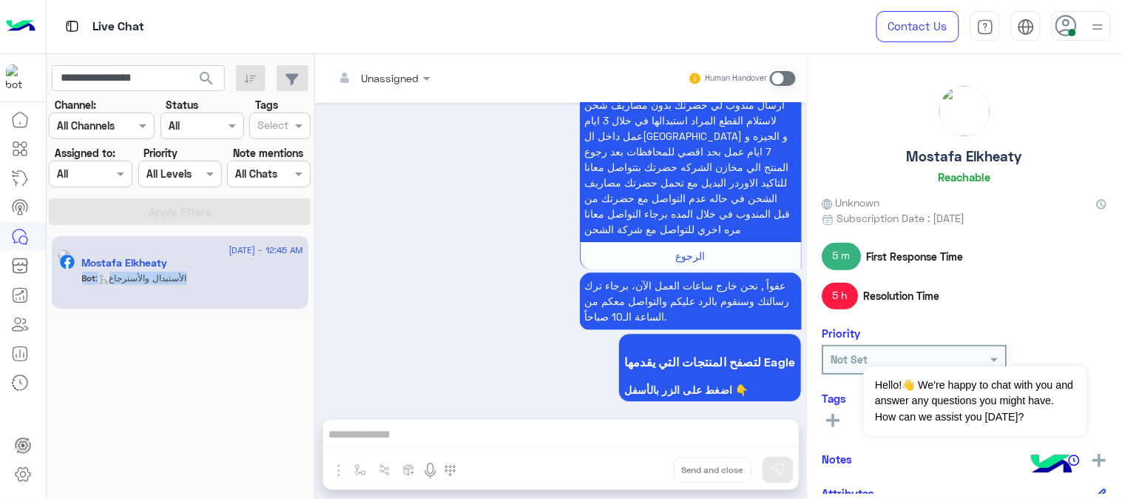
click at [172, 286] on div "Bot : الأستبدال والأسترجاع" at bounding box center [192, 284] width 221 height 26
click at [187, 277] on span ": الأستبدال والأسترجاع" at bounding box center [141, 277] width 91 height 11
click at [791, 74] on span at bounding box center [783, 78] width 26 height 15
click at [780, 78] on span at bounding box center [783, 78] width 26 height 15
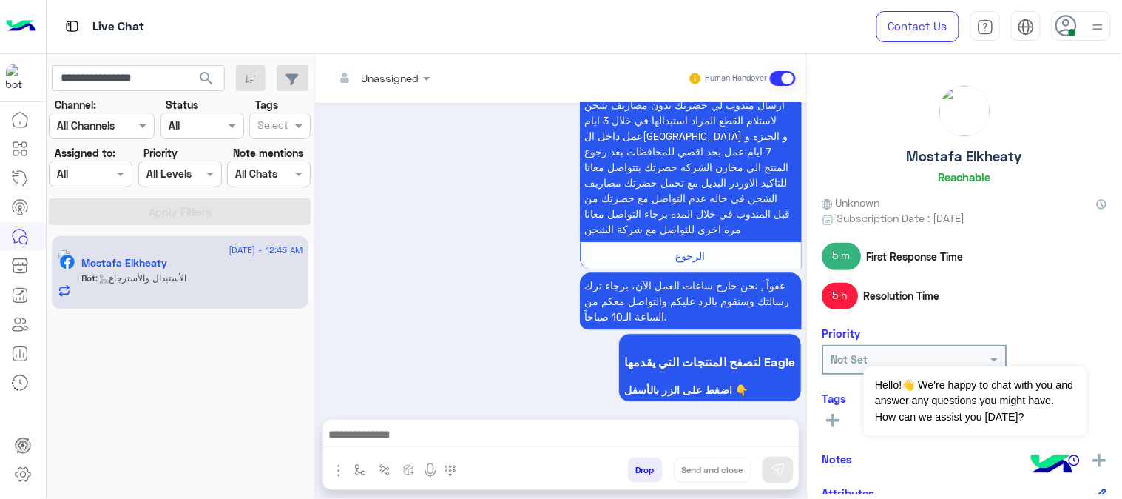
scroll to position [934, 0]
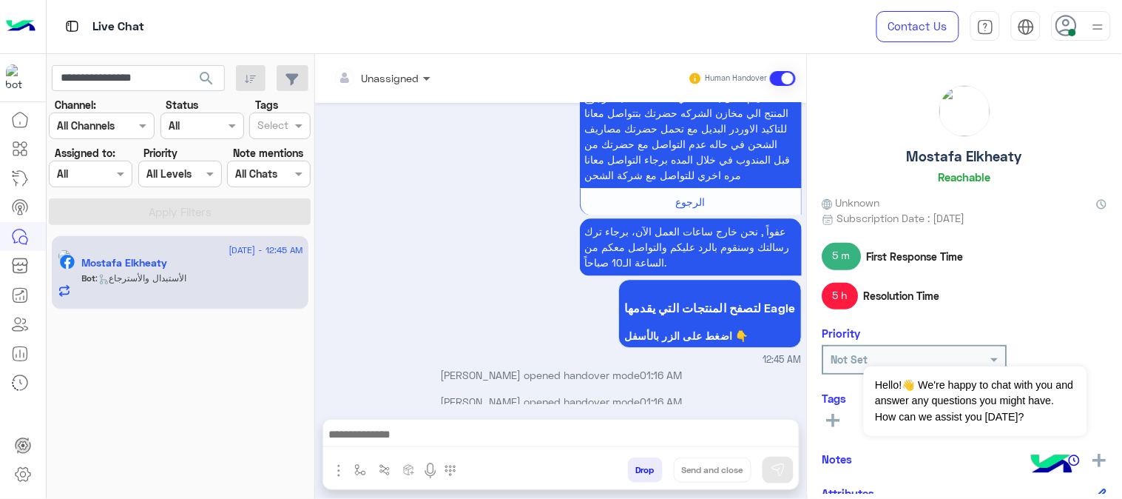
click at [430, 77] on span at bounding box center [428, 78] width 18 height 16
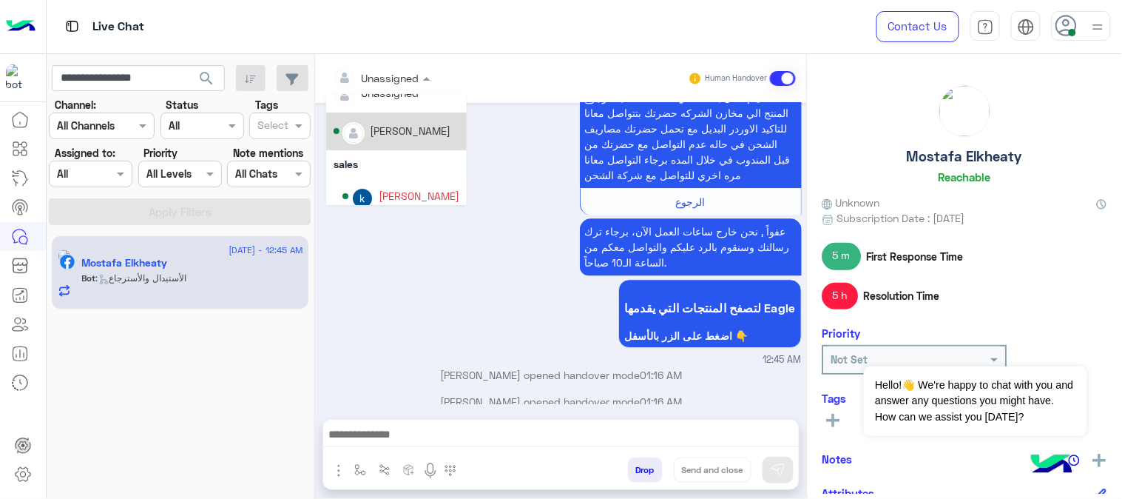
scroll to position [0, 0]
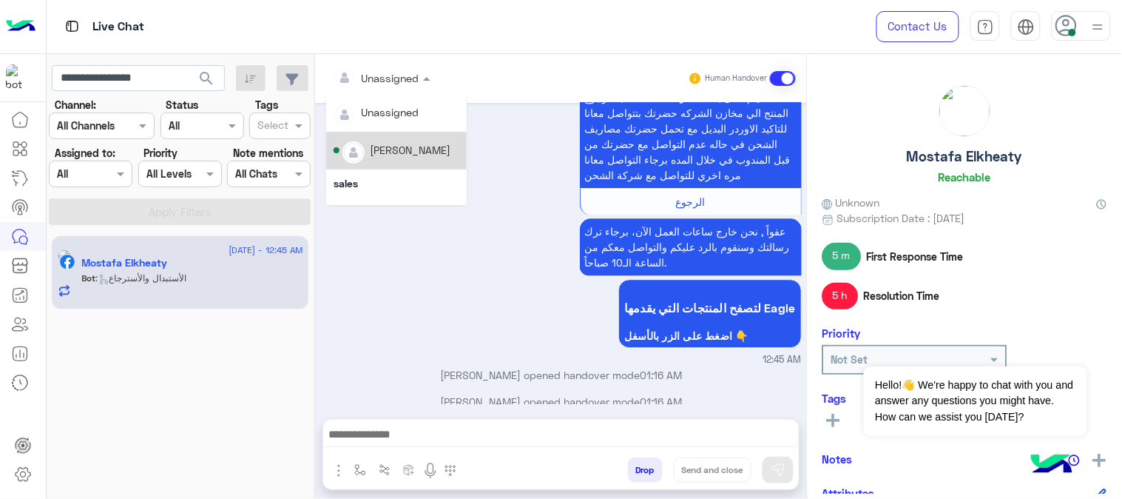
click at [415, 156] on div "[PERSON_NAME]" at bounding box center [410, 150] width 81 height 16
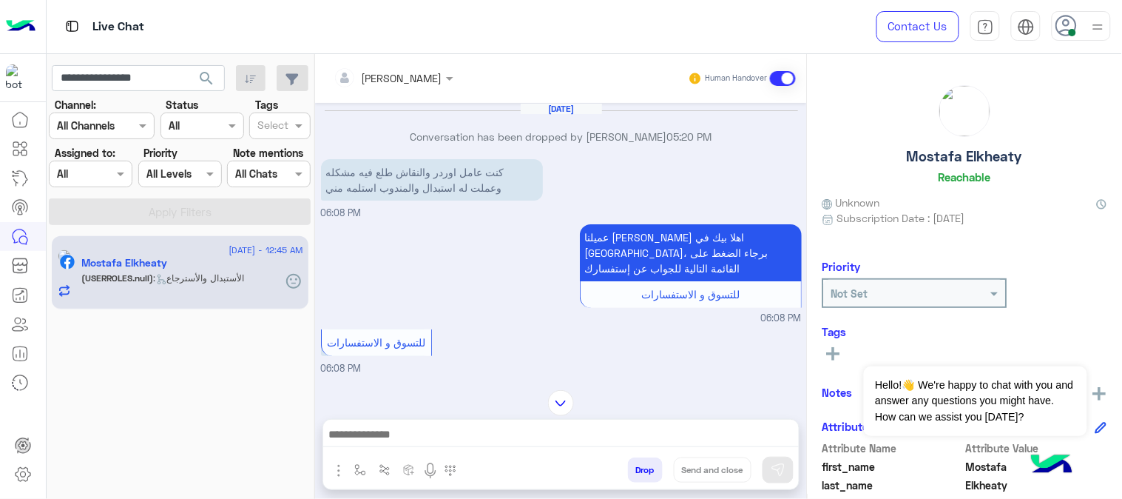
scroll to position [919, 0]
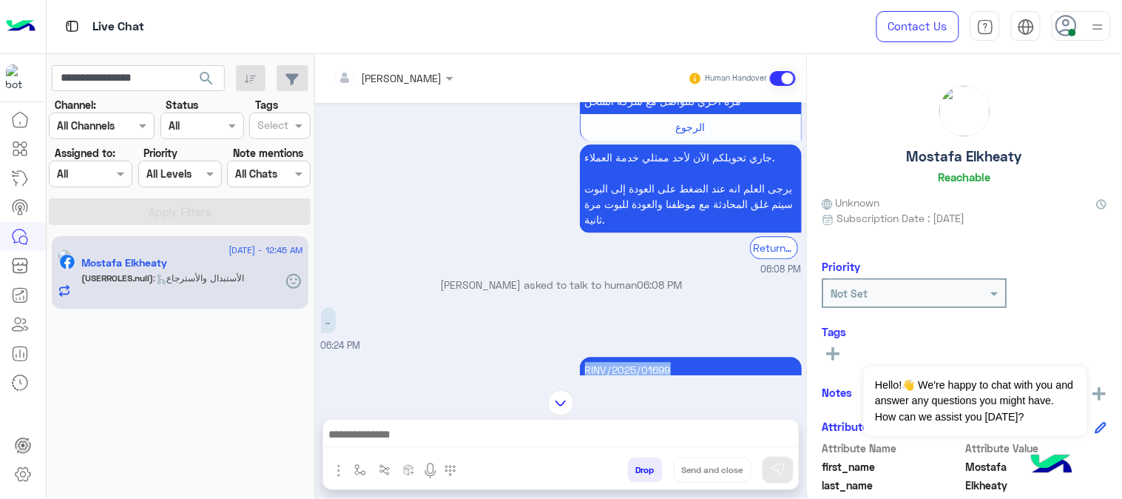
drag, startPoint x: 581, startPoint y: 351, endPoint x: 668, endPoint y: 357, distance: 86.7
click at [668, 357] on p "RINV/2025/01699 مرتجع حضرتك وصل فاتوره رقم حضرتك ممكن تاكد اوردر من ع الويب ساي…" at bounding box center [691, 416] width 222 height 119
copy p "RINV/2025/01699"
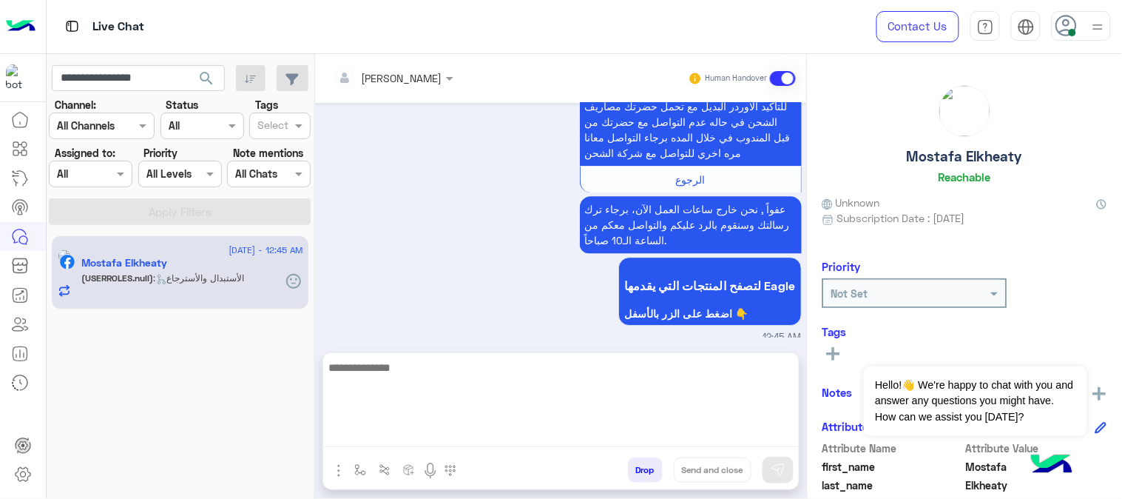
click at [492, 434] on textarea at bounding box center [561, 402] width 476 height 89
type textarea "***"
type textarea "**********"
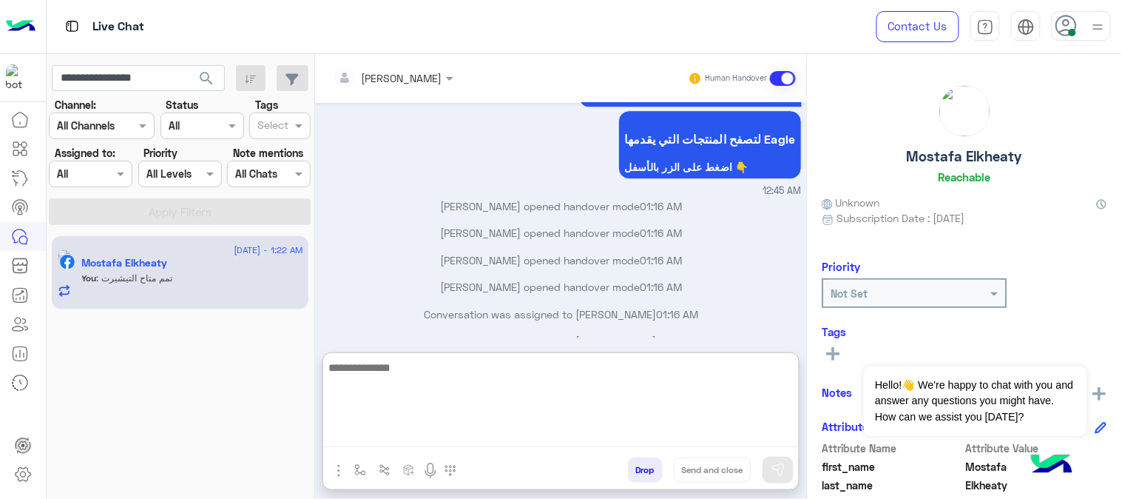
scroll to position [4139, 0]
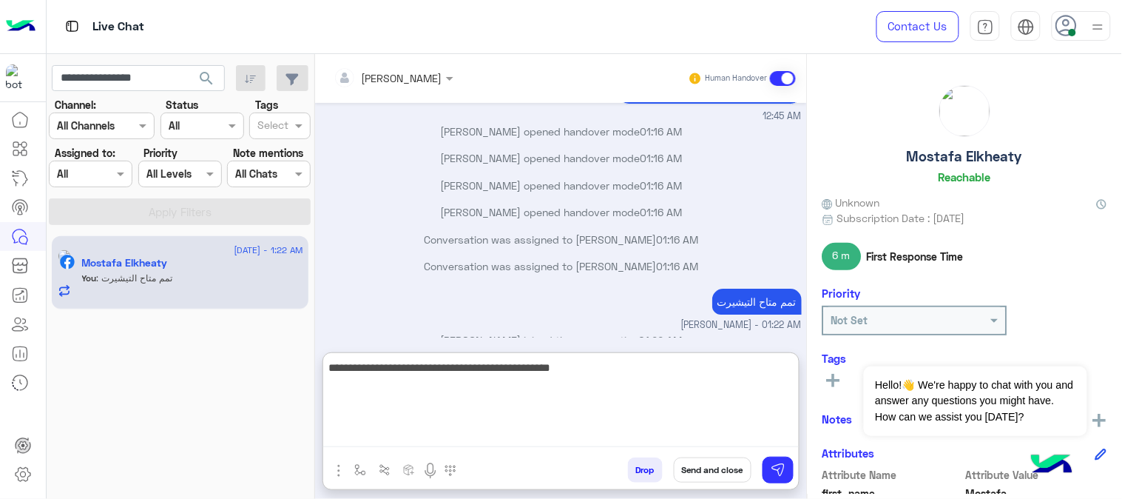
type textarea "**********"
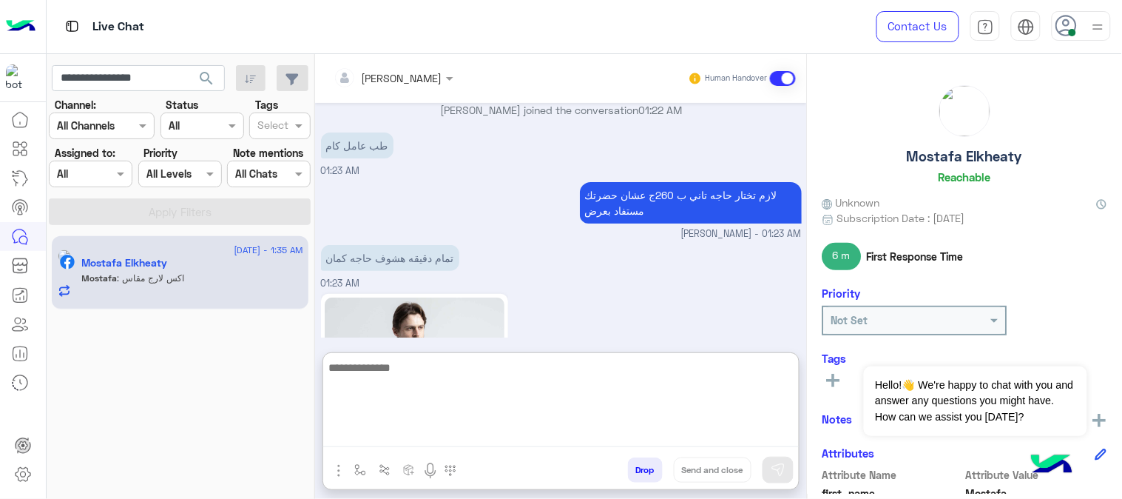
scroll to position [4559, 0]
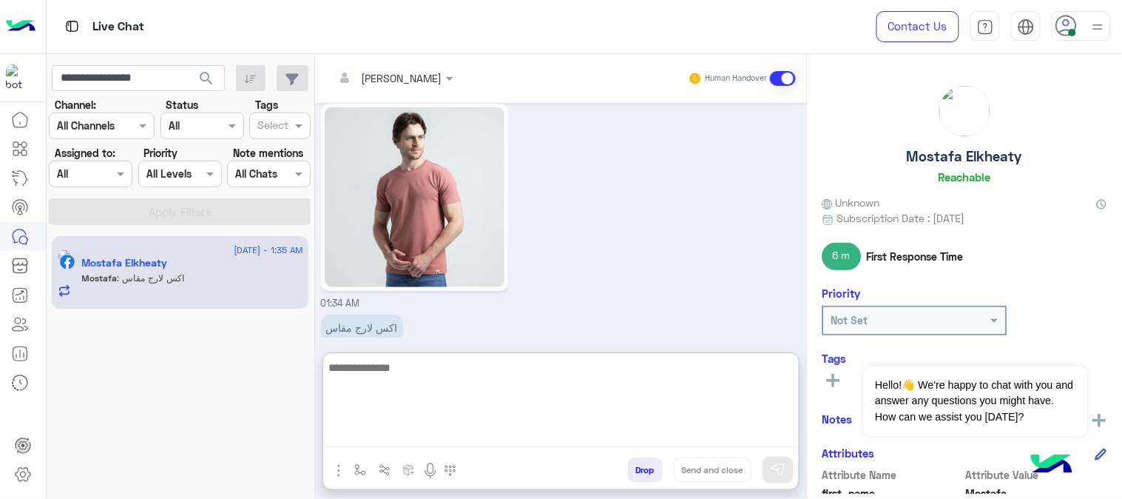
click at [448, 379] on textarea at bounding box center [561, 402] width 476 height 89
type textarea "***"
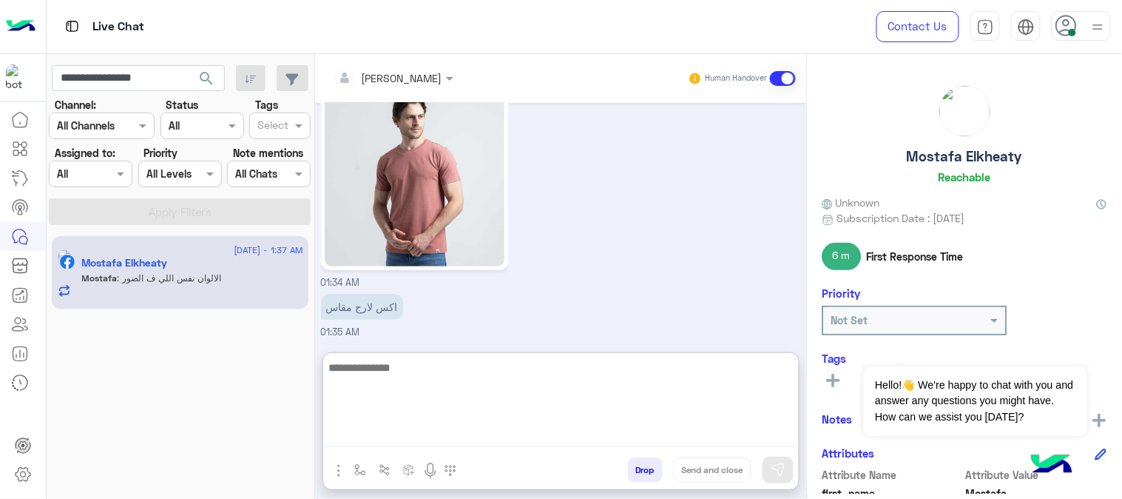
scroll to position [4638, 0]
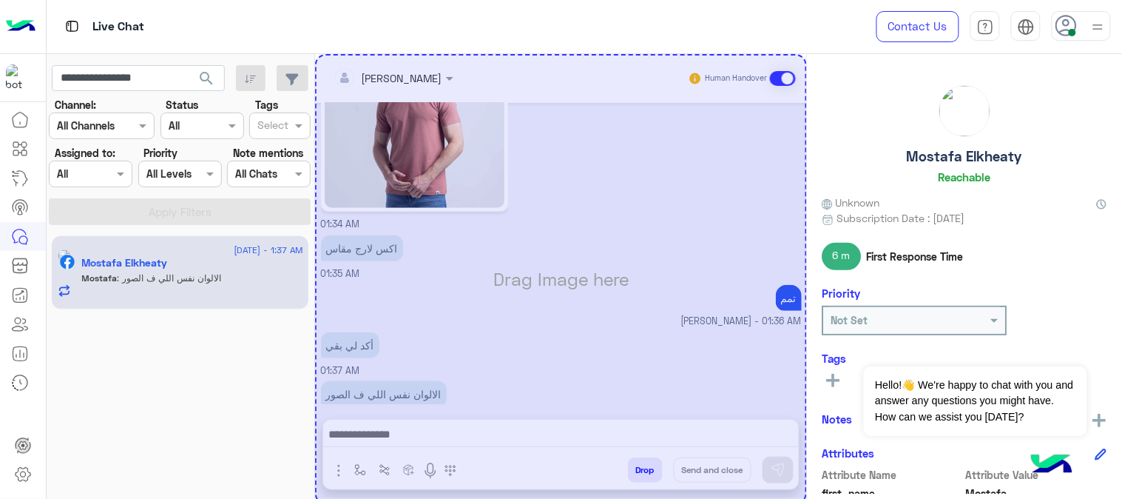
click at [511, 386] on div "Drag Image here" at bounding box center [561, 279] width 492 height 450
click at [636, 294] on div "Drag Image here" at bounding box center [561, 279] width 492 height 450
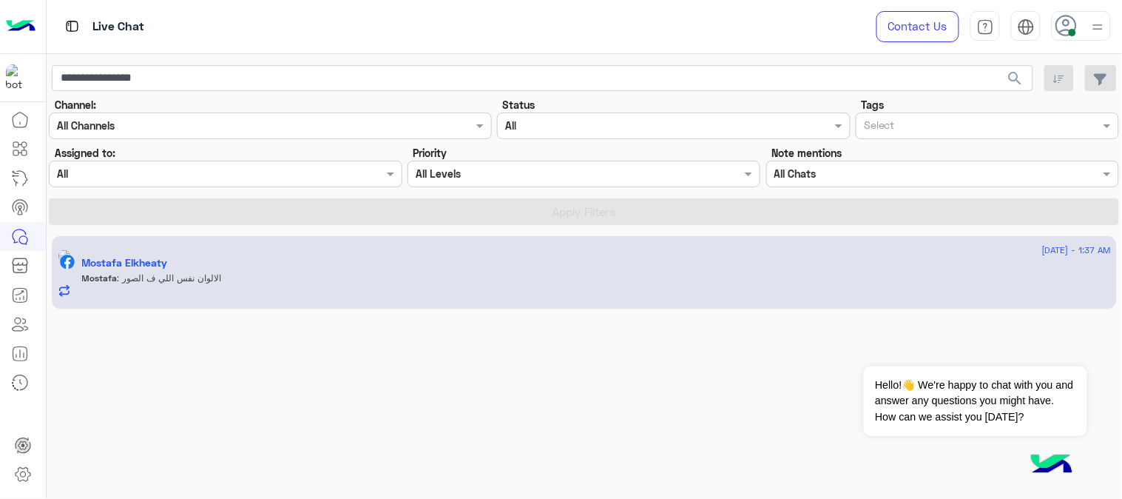
click at [302, 286] on div "Mostafa : الالوان نفس اللي ف الصور" at bounding box center [597, 284] width 1030 height 26
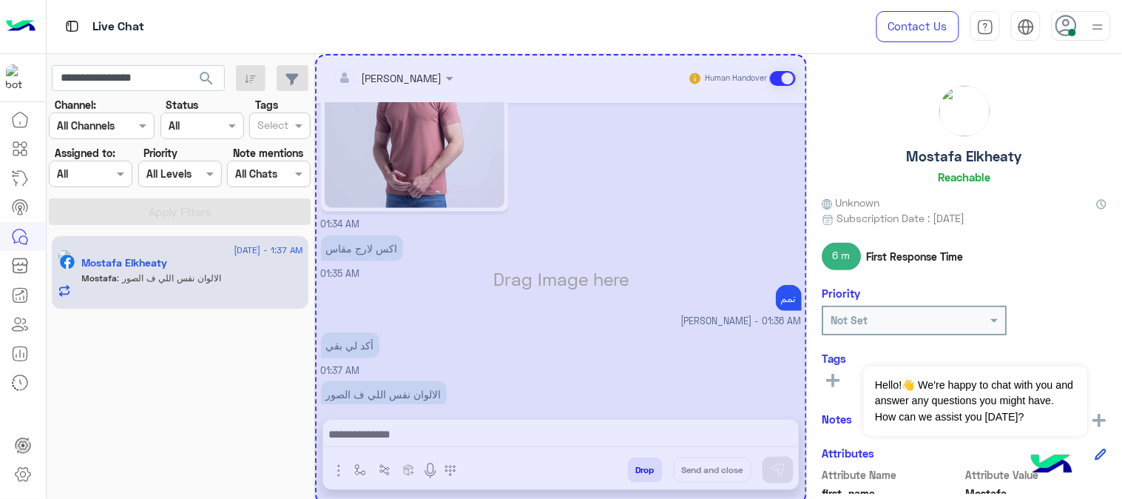
click at [572, 420] on div "Drag Image here" at bounding box center [561, 279] width 492 height 450
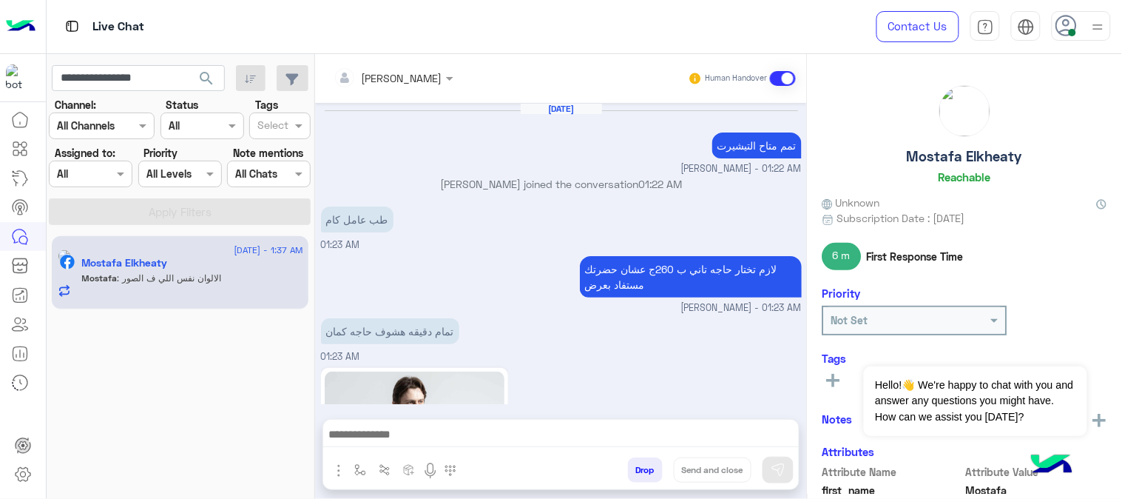
scroll to position [365, 0]
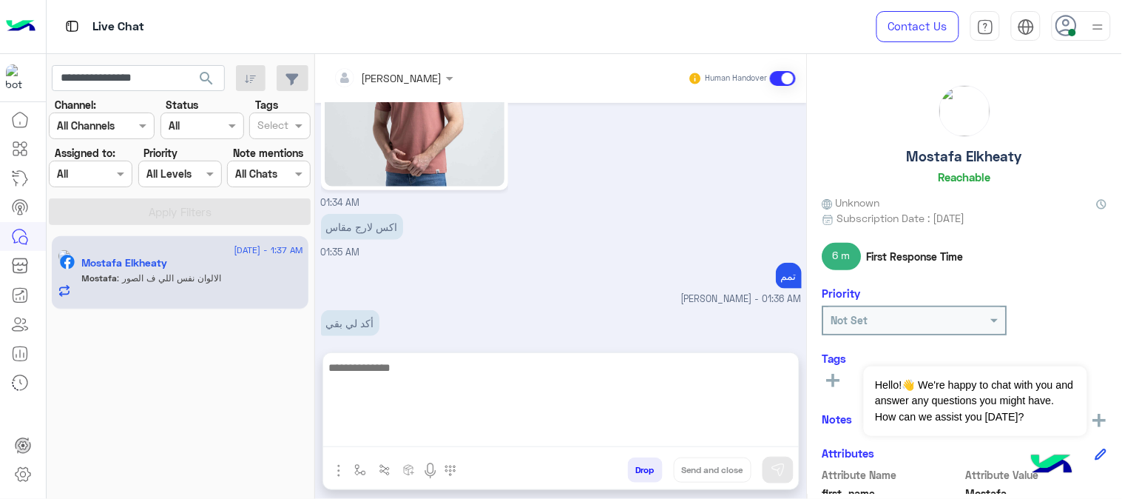
click at [534, 430] on textarea at bounding box center [561, 402] width 476 height 89
paste textarea "**********"
type textarea "**********"
click at [778, 469] on img at bounding box center [778, 469] width 15 height 15
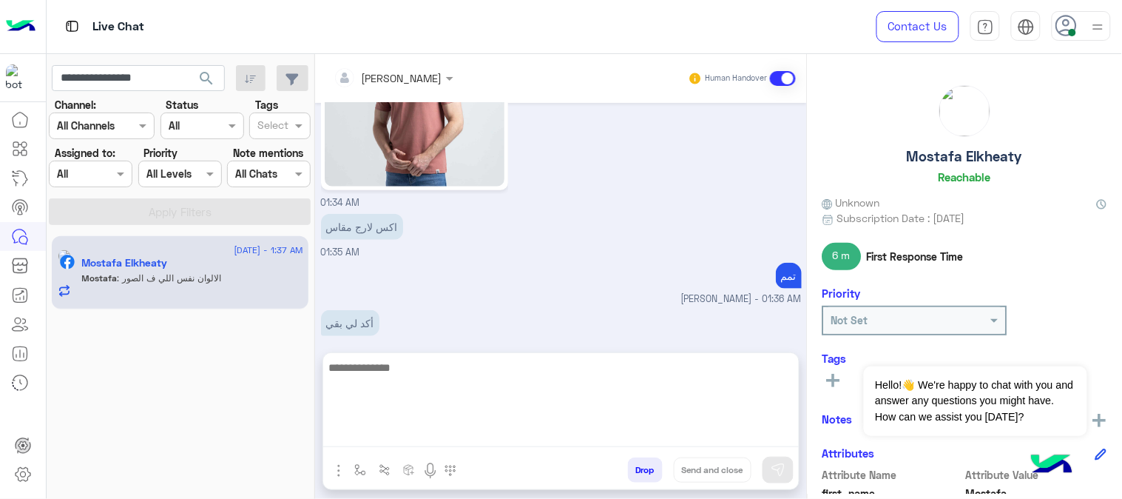
scroll to position [521, 0]
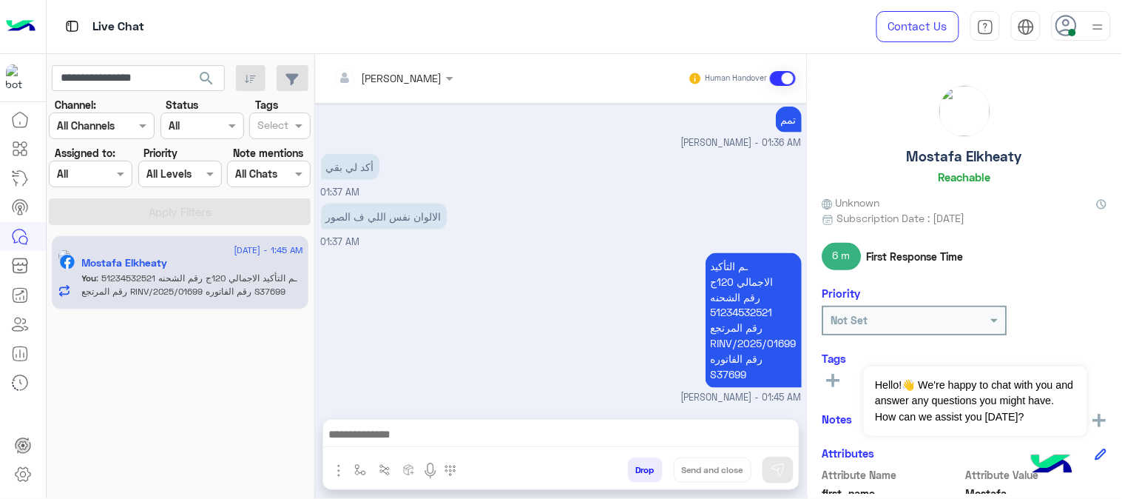
click at [789, 81] on span at bounding box center [783, 78] width 26 height 15
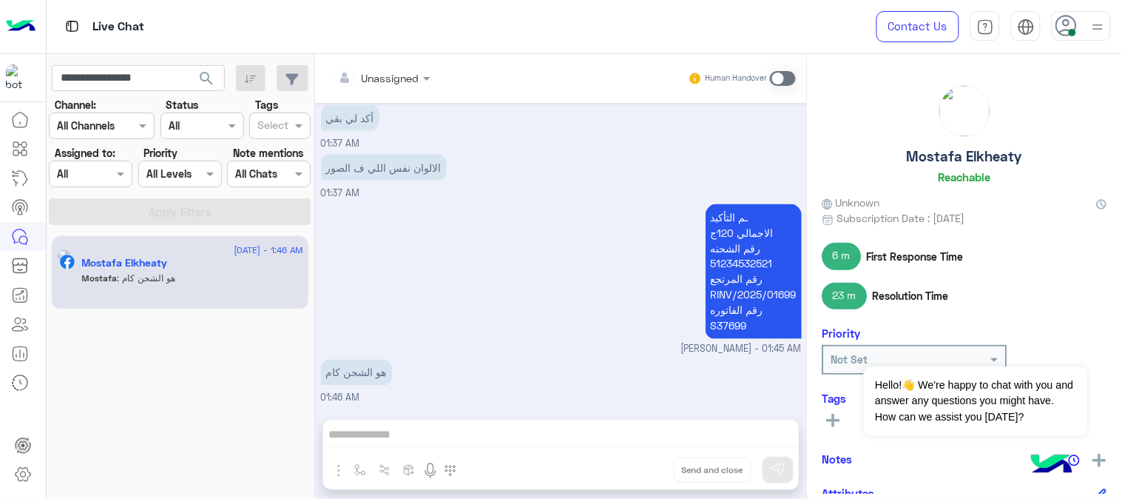
scroll to position [596, 0]
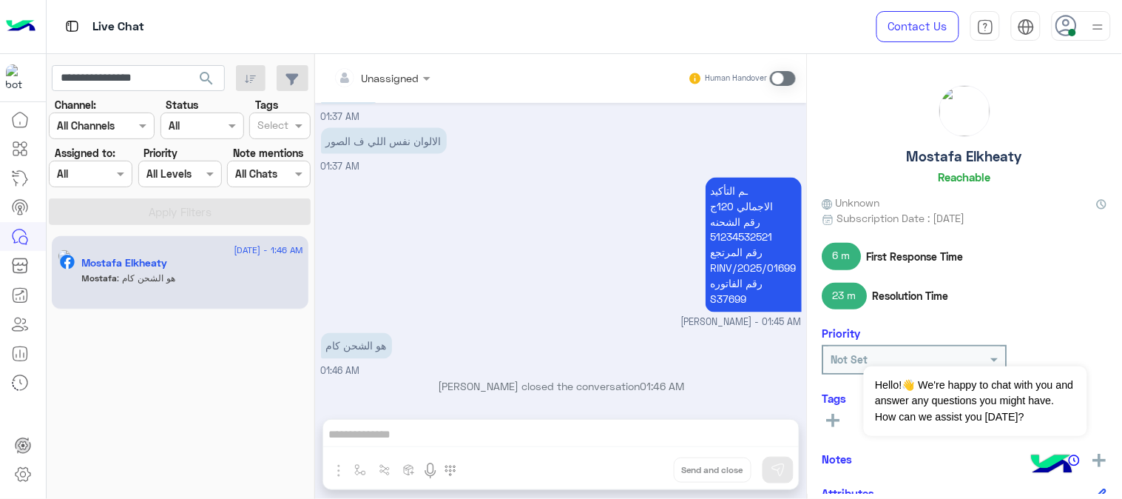
click at [788, 79] on span at bounding box center [783, 78] width 26 height 15
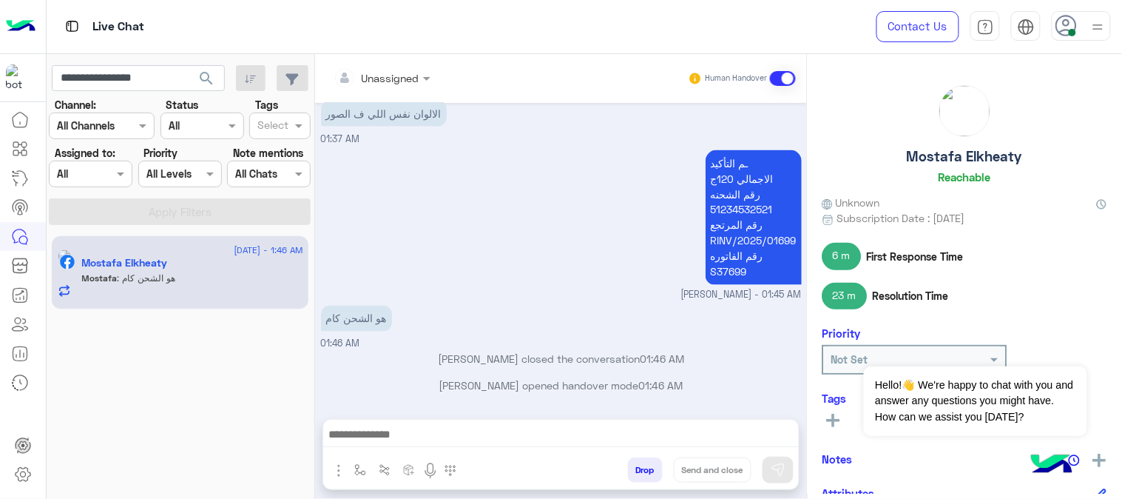
click at [460, 434] on textarea at bounding box center [561, 436] width 476 height 22
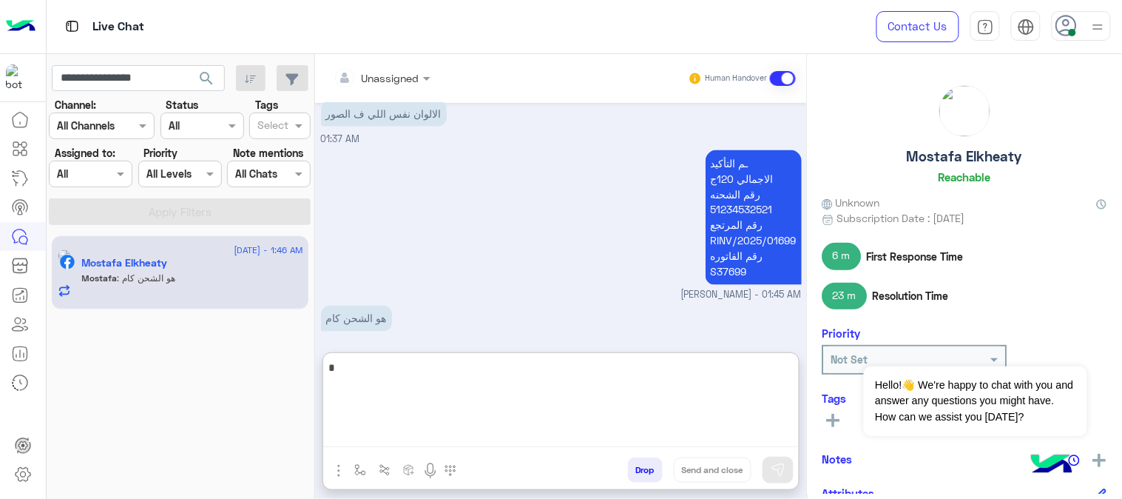
type textarea "**"
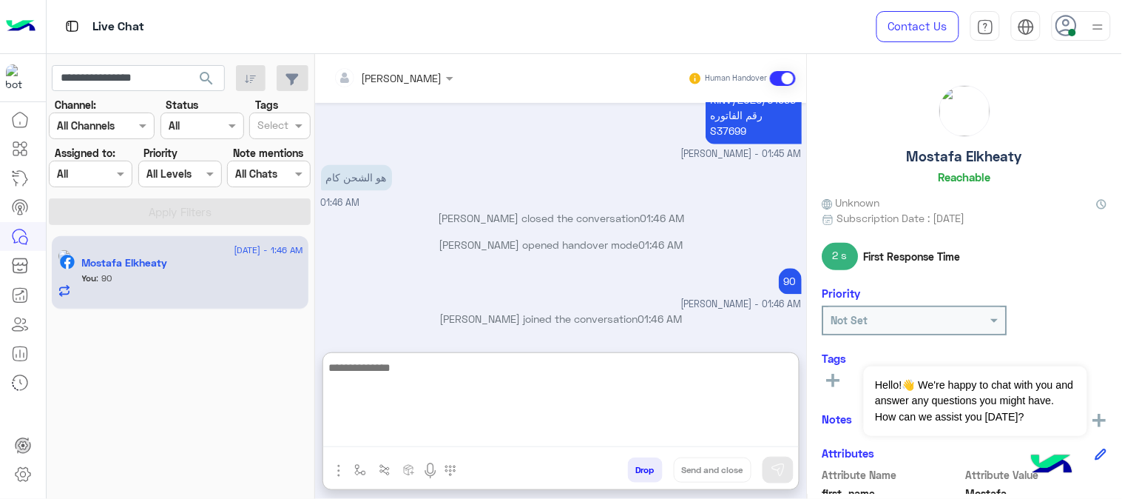
scroll to position [814, 0]
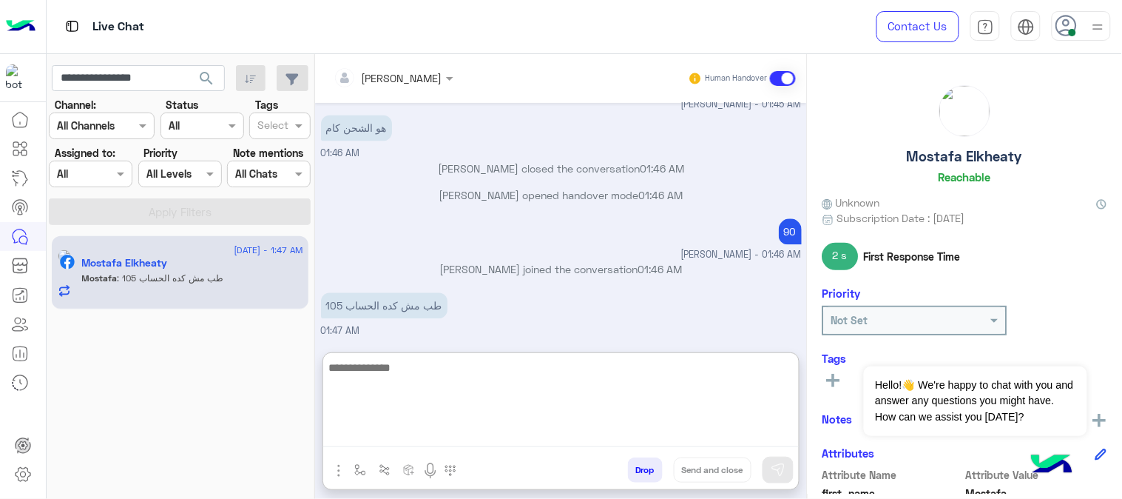
click at [481, 381] on textarea at bounding box center [561, 402] width 476 height 89
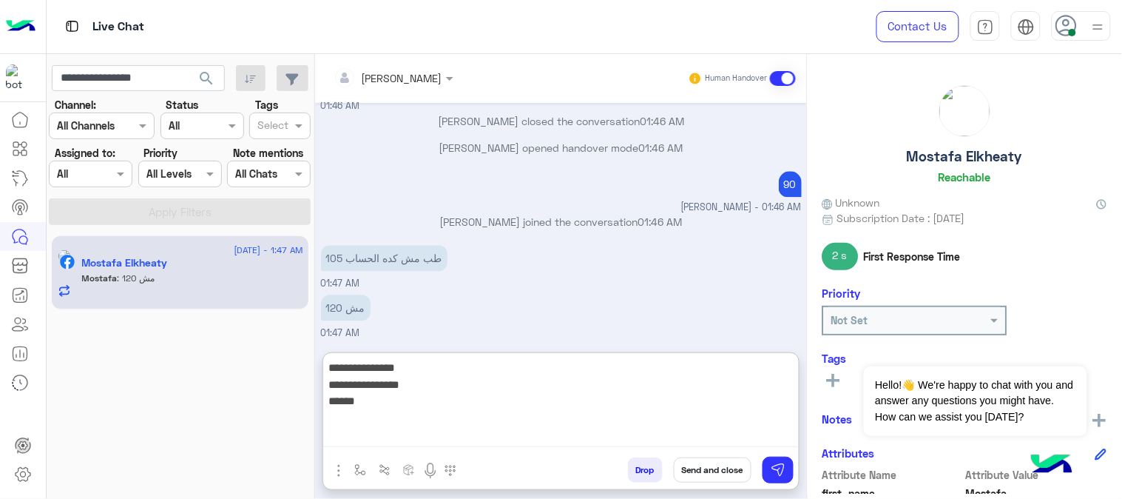
type textarea "**********"
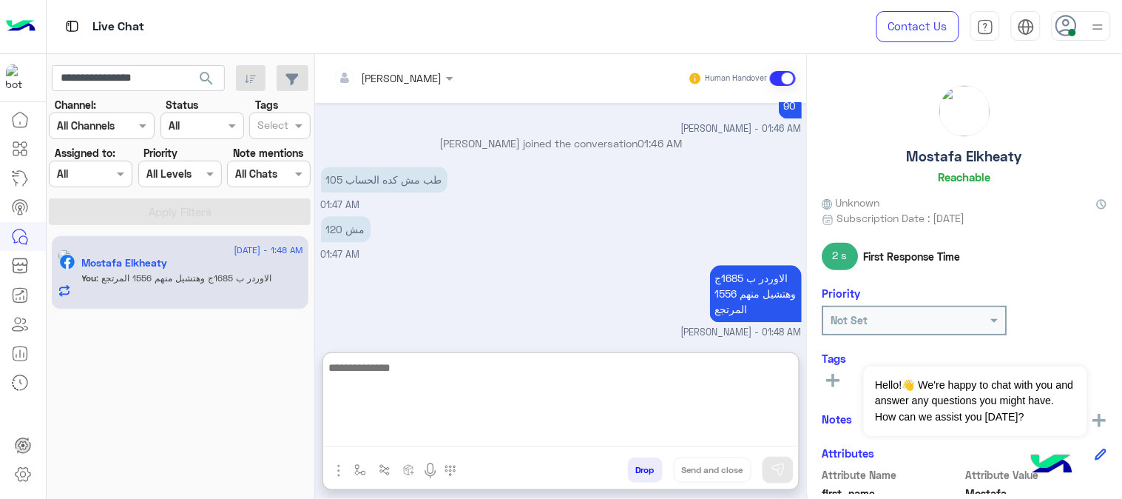
click at [636, 473] on button "Drop" at bounding box center [645, 469] width 35 height 25
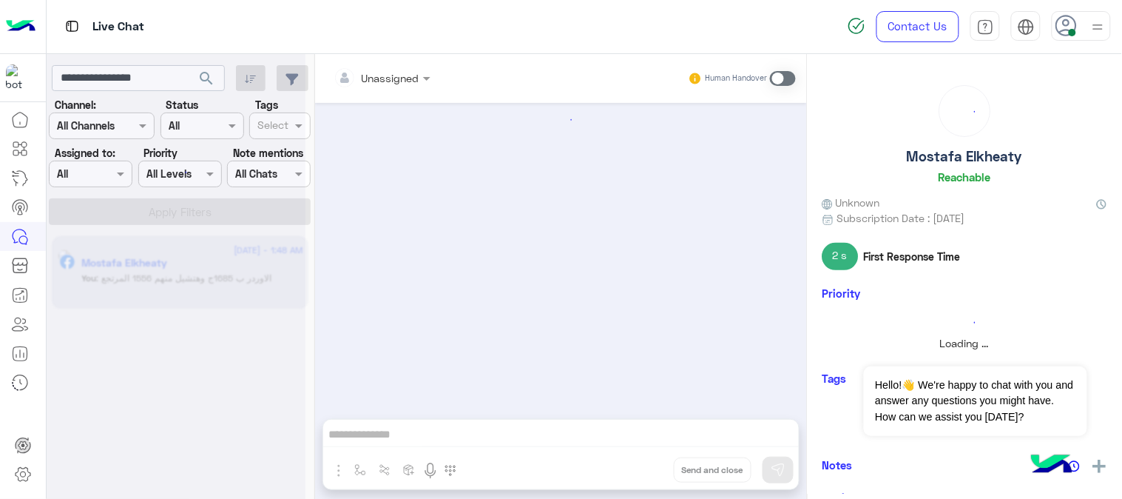
scroll to position [0, 0]
